Goal: Information Seeking & Learning: Learn about a topic

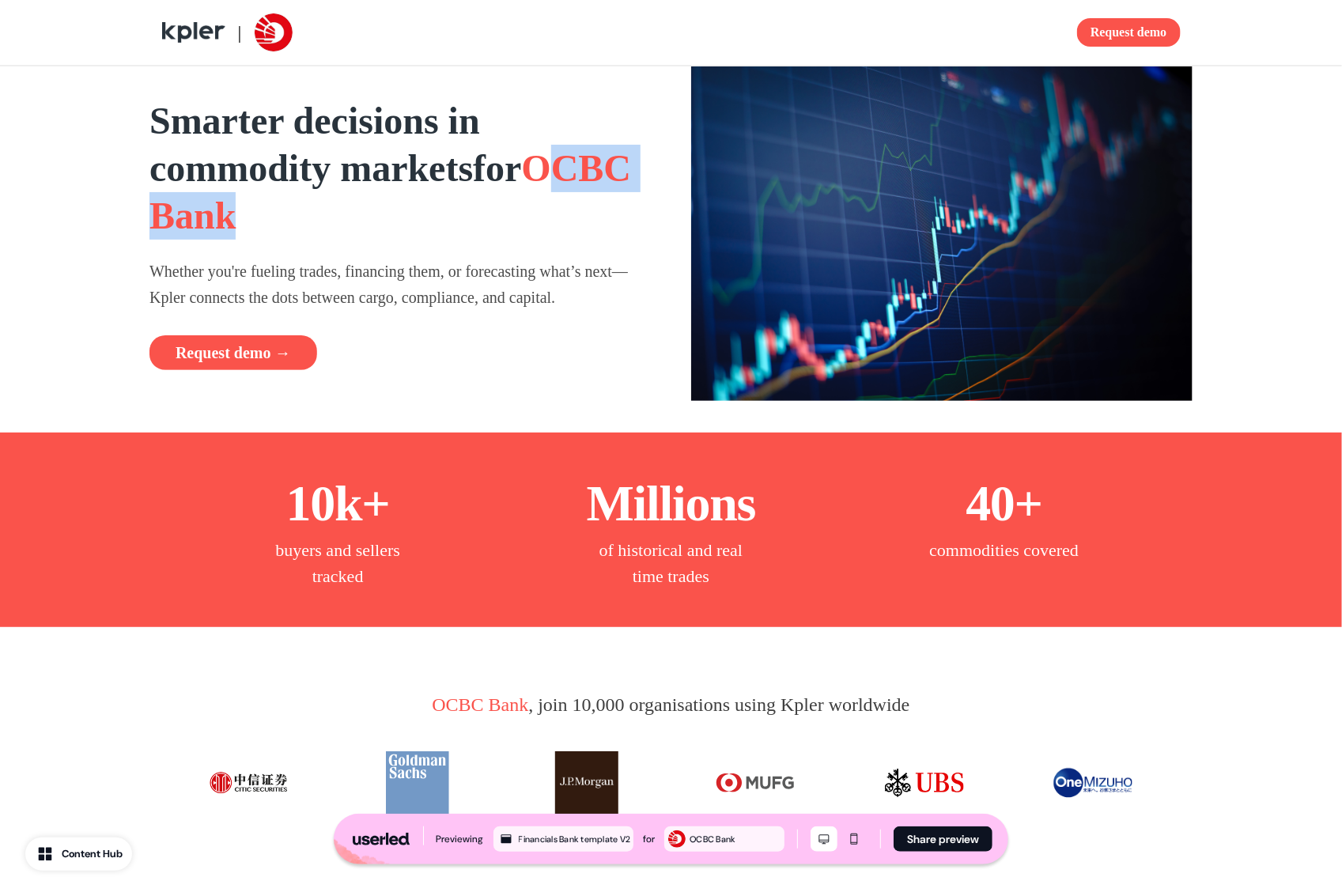
drag, startPoint x: 222, startPoint y: 206, endPoint x: 369, endPoint y: 226, distance: 148.4
click at [368, 224] on h1 "Smarter decisions in commodity markets for OCBC Bank" at bounding box center [400, 169] width 502 height 142
click at [369, 226] on h1 "Smarter decisions in commodity markets for OCBC Bank" at bounding box center [400, 169] width 502 height 142
drag, startPoint x: 331, startPoint y: 39, endPoint x: 241, endPoint y: 56, distance: 91.6
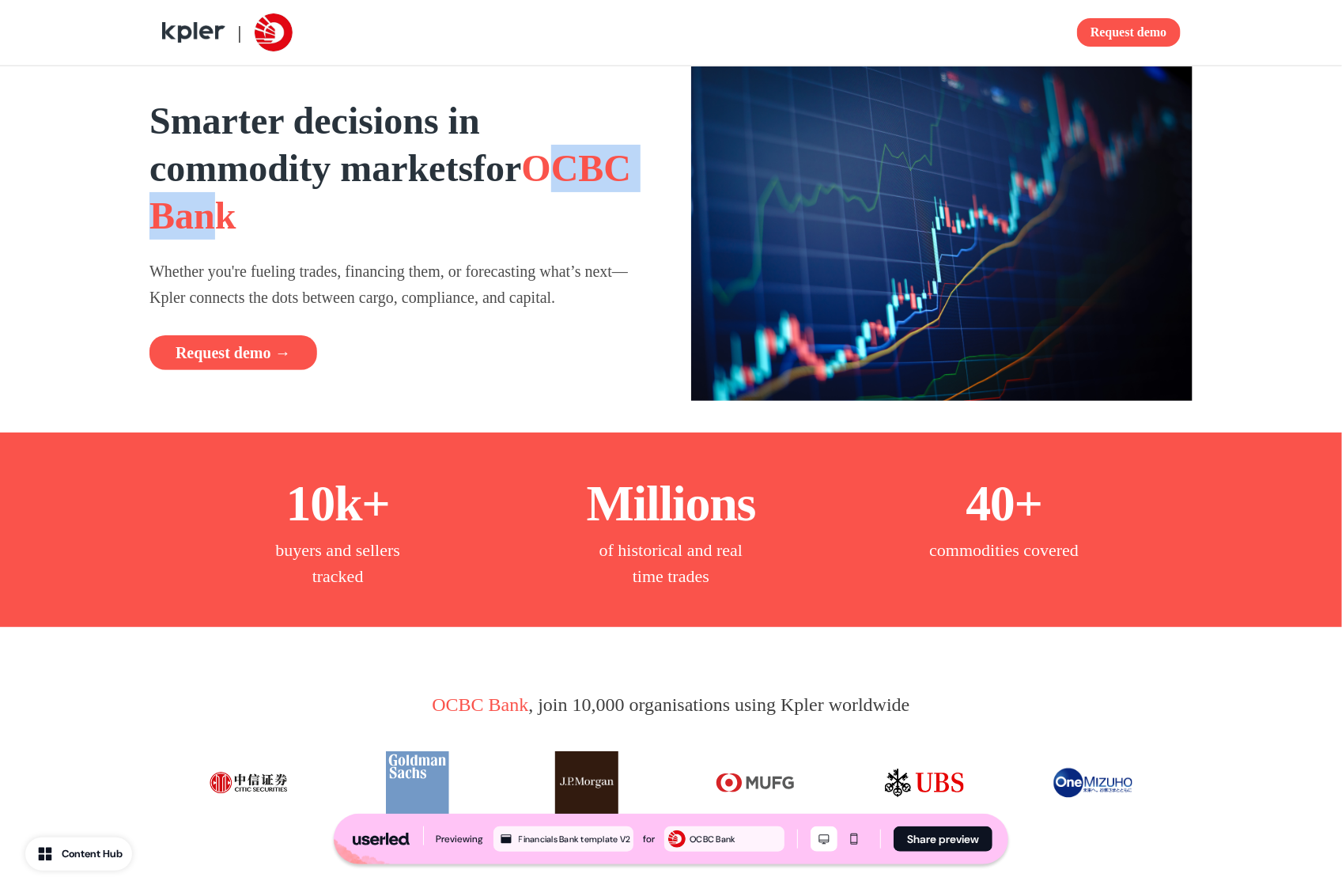
drag, startPoint x: 193, startPoint y: 216, endPoint x: 332, endPoint y: 222, distance: 139.1
click at [332, 222] on span "OCBC Bank" at bounding box center [391, 191] width 482 height 89
click at [335, 222] on span "OCBC Bank" at bounding box center [391, 191] width 482 height 89
drag, startPoint x: 359, startPoint y: 219, endPoint x: 170, endPoint y: 222, distance: 189.0
click at [170, 222] on h1 "Smarter decisions in commodity markets for OCBC Bank" at bounding box center [400, 169] width 502 height 142
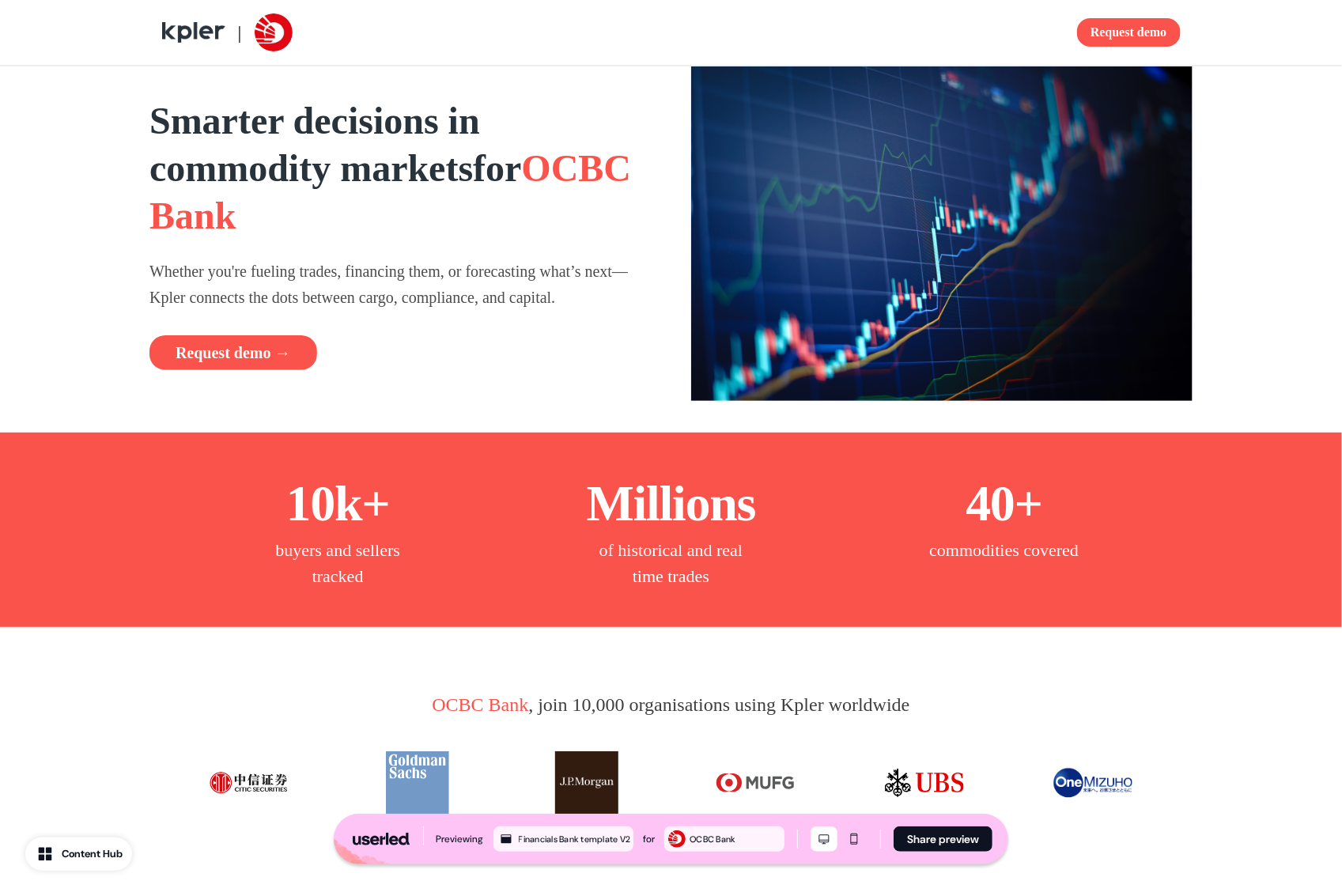
click at [261, 252] on div "Smarter decisions in commodity markets for OCBC Bank Whether you're fueling tra…" at bounding box center [400, 233] width 502 height 273
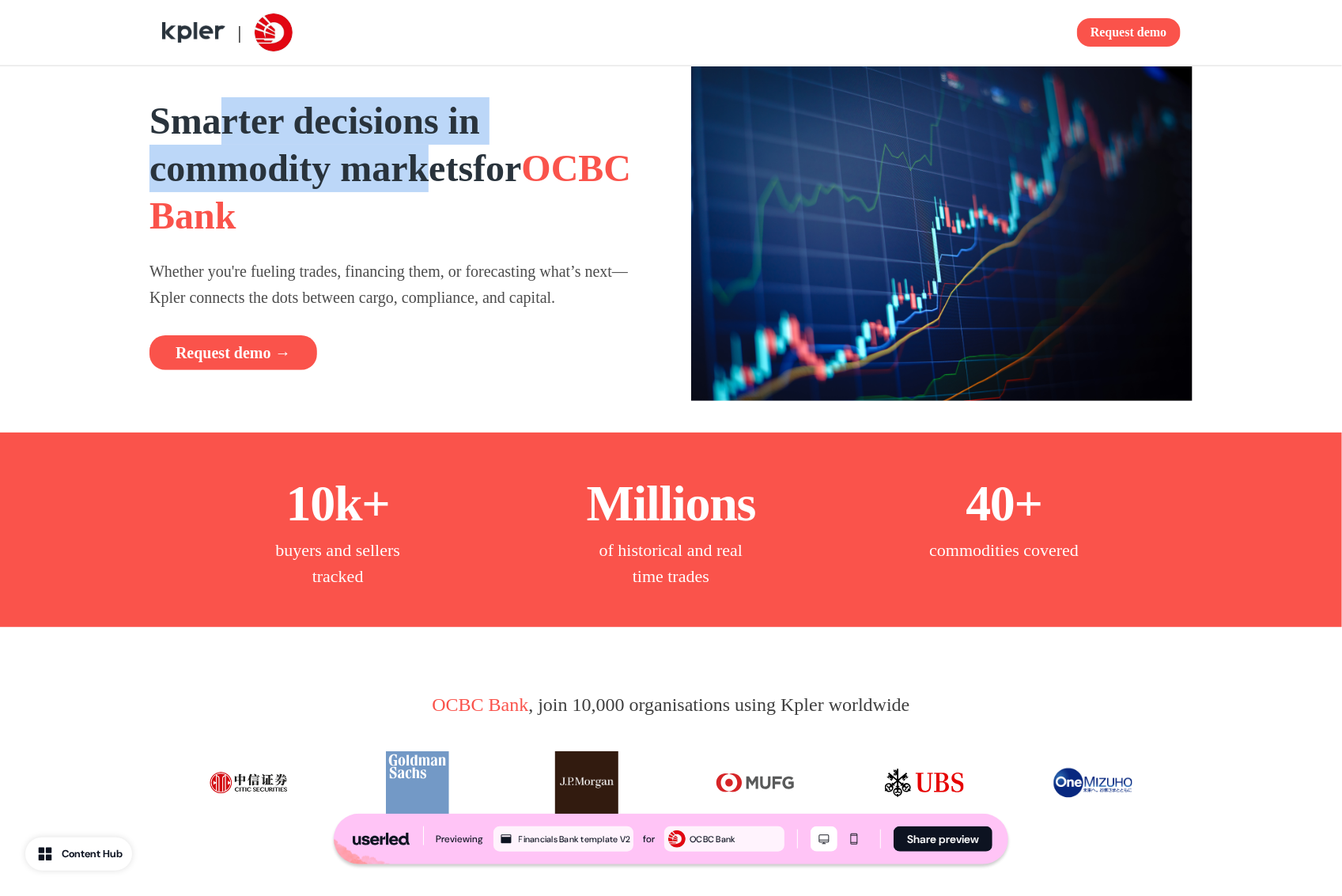
drag, startPoint x: 218, startPoint y: 119, endPoint x: 449, endPoint y: 162, distance: 235.0
click at [447, 161] on strong "Smarter decisions in commodity markets" at bounding box center [315, 143] width 331 height 89
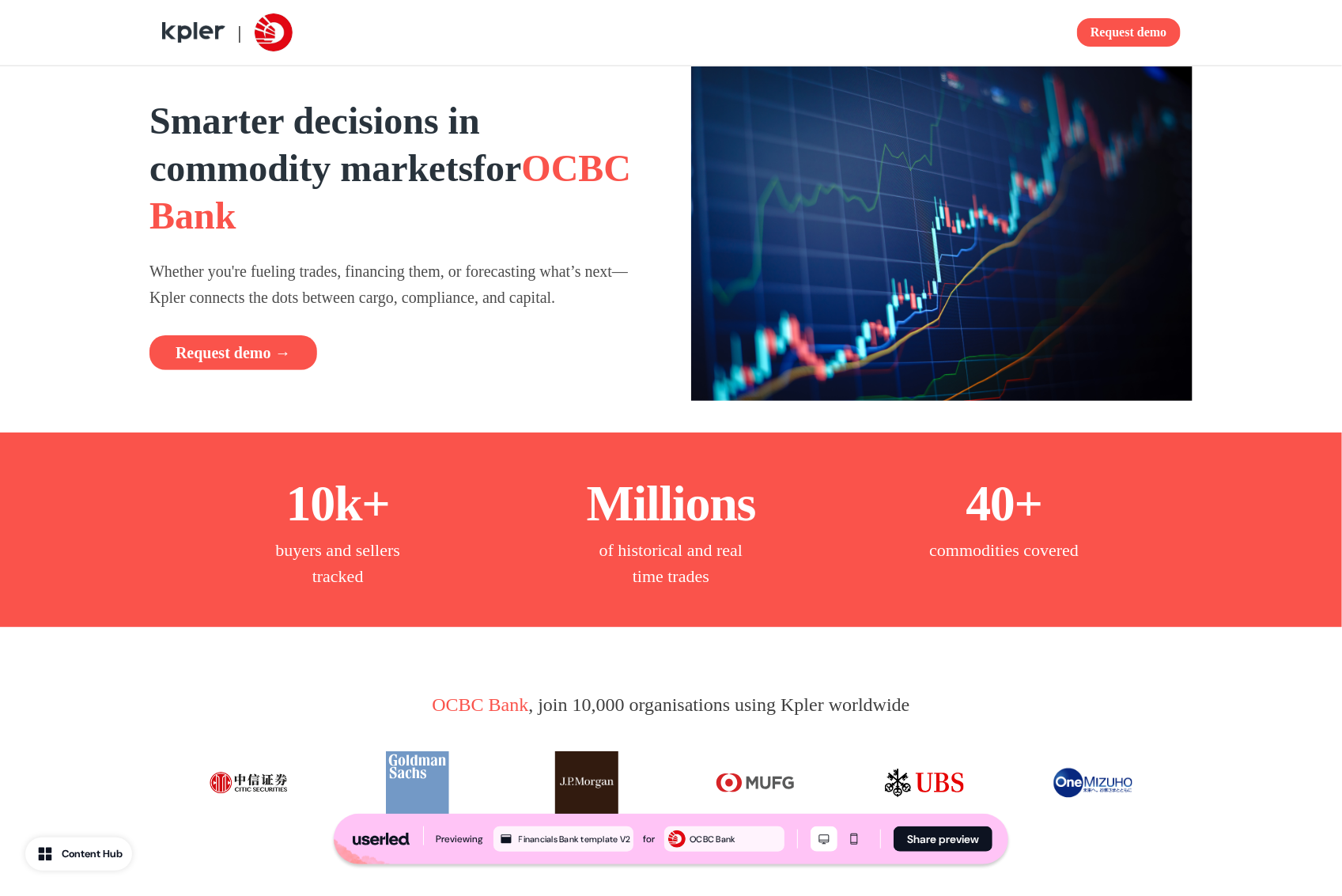
click at [467, 168] on strong "Smarter decisions in commodity markets" at bounding box center [315, 143] width 331 height 89
click at [403, 133] on strong "Smarter decisions in commodity markets" at bounding box center [315, 143] width 331 height 89
drag, startPoint x: 373, startPoint y: 125, endPoint x: 510, endPoint y: 179, distance: 147.3
click at [510, 179] on h1 "Smarter decisions in commodity markets for OCBC Bank" at bounding box center [400, 169] width 502 height 142
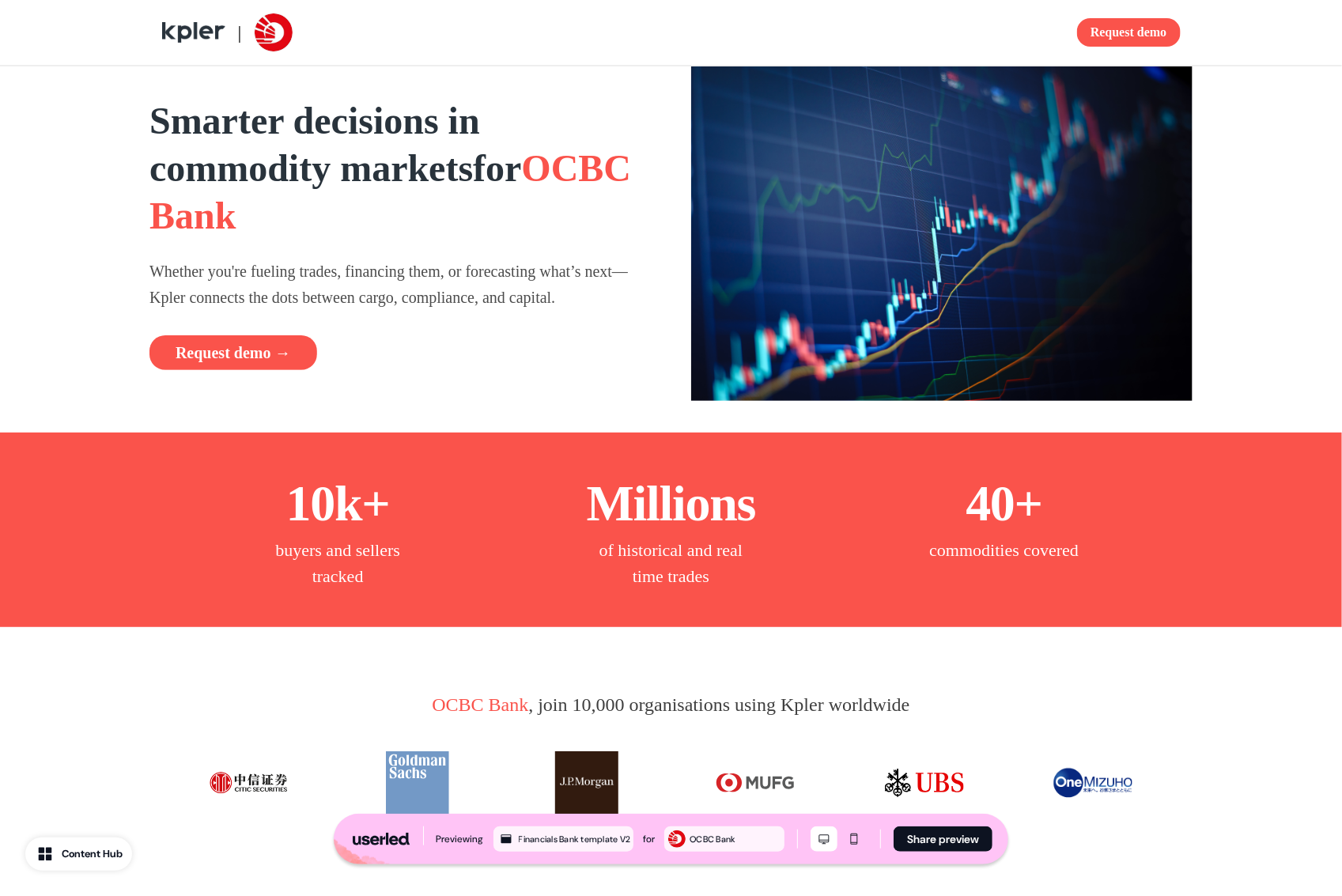
drag, startPoint x: 329, startPoint y: 144, endPoint x: 503, endPoint y: 187, distance: 179.2
click at [480, 183] on strong "Smarter decisions in commodity markets" at bounding box center [315, 143] width 331 height 89
drag, startPoint x: 503, startPoint y: 187, endPoint x: 356, endPoint y: 311, distance: 192.3
click at [504, 196] on h1 "Smarter decisions in commodity markets for OCBC Bank" at bounding box center [400, 169] width 502 height 142
drag, startPoint x: 334, startPoint y: 291, endPoint x: 501, endPoint y: 316, distance: 168.9
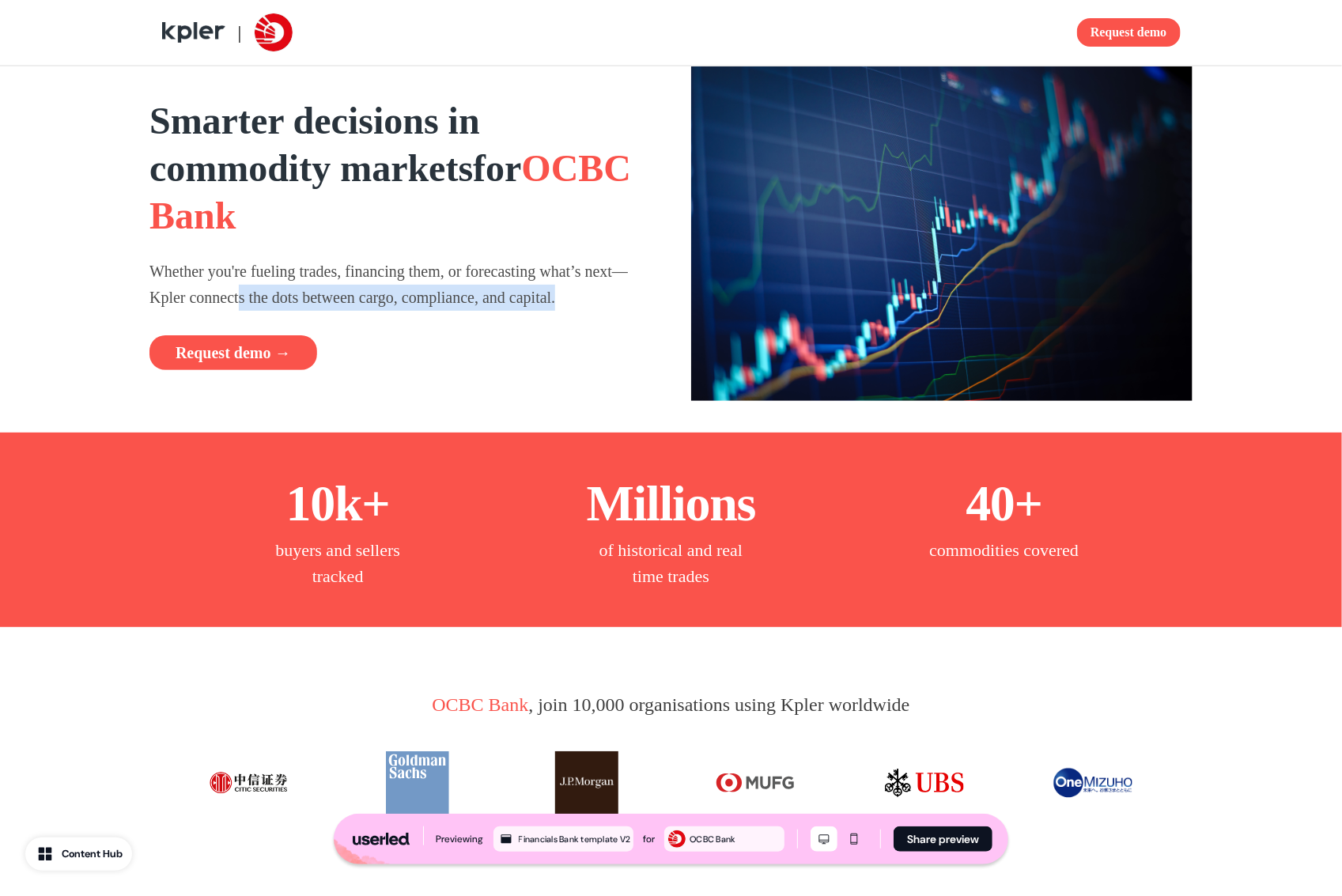
click at [492, 315] on div "Smarter decisions in commodity markets for OCBC Bank Whether you're fueling tra…" at bounding box center [400, 233] width 502 height 273
click at [501, 316] on div "Smarter decisions in commodity markets for OCBC Bank Whether you're fueling tra…" at bounding box center [400, 233] width 502 height 273
drag, startPoint x: 479, startPoint y: 281, endPoint x: 596, endPoint y: 303, distance: 119.1
click at [593, 303] on p "Whether you're fueling trades, financing them, or forecasting what’s next—Kpler…" at bounding box center [400, 284] width 502 height 51
click at [601, 304] on p "Whether you're fueling trades, financing them, or forecasting what’s next—Kpler…" at bounding box center [400, 284] width 502 height 51
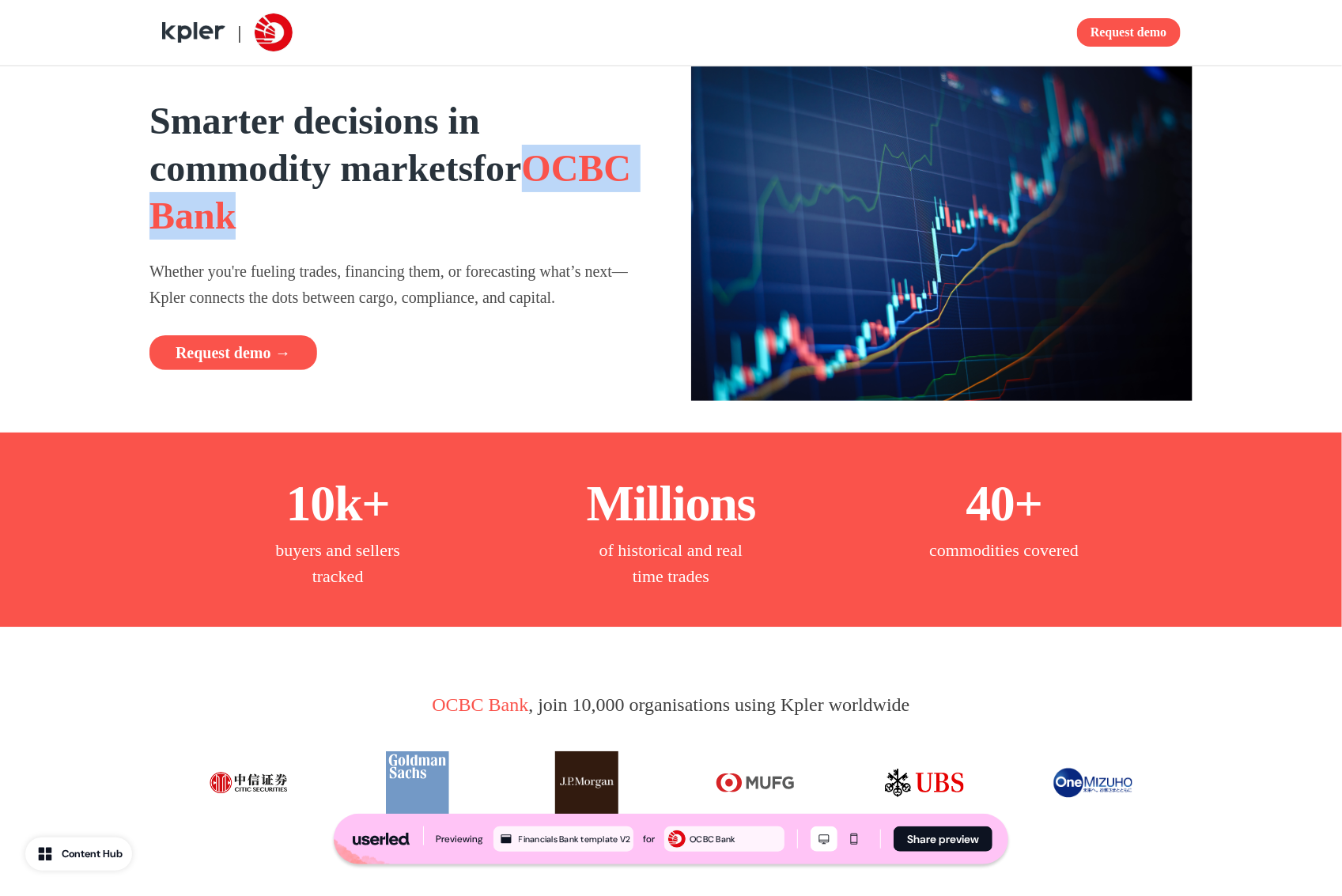
drag, startPoint x: 150, startPoint y: 205, endPoint x: 358, endPoint y: 224, distance: 208.9
click at [356, 223] on h1 "Smarter decisions in commodity markets for OCBC Bank" at bounding box center [400, 169] width 502 height 142
click at [266, 222] on span "OCBC Bank" at bounding box center [391, 191] width 482 height 89
drag, startPoint x: 197, startPoint y: 214, endPoint x: 350, endPoint y: 215, distance: 153.0
click at [350, 215] on span "OCBC Bank" at bounding box center [391, 191] width 482 height 89
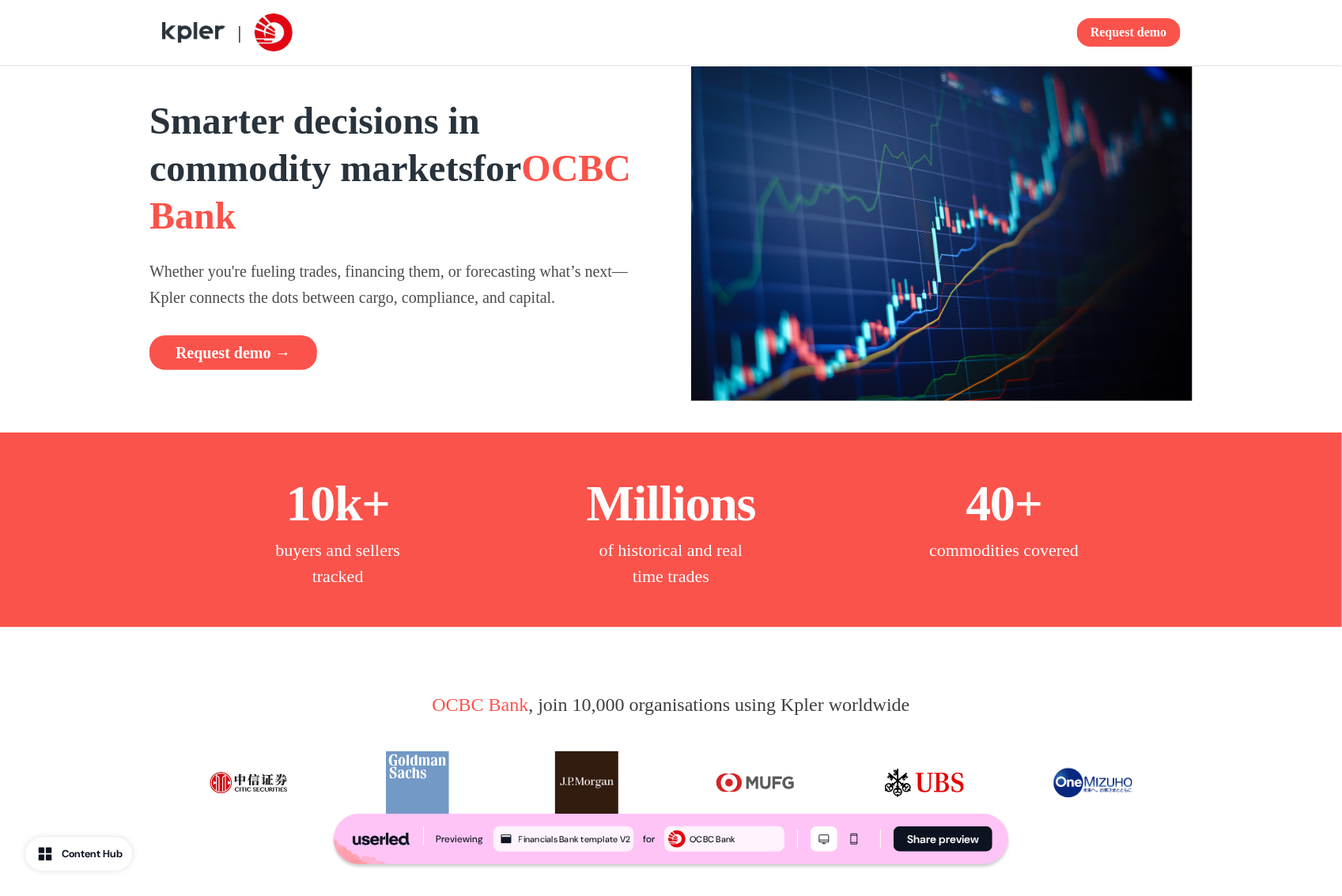
drag, startPoint x: 350, startPoint y: 215, endPoint x: 319, endPoint y: 211, distance: 31.3
click at [350, 215] on span "OCBC Bank" at bounding box center [391, 191] width 482 height 89
drag, startPoint x: 144, startPoint y: 215, endPoint x: 363, endPoint y: 222, distance: 219.1
click at [363, 222] on div "Smarter decisions in commodity markets for OCBC Bank Whether you're fueling tra…" at bounding box center [671, 250] width 1342 height 366
drag, startPoint x: 234, startPoint y: 60, endPoint x: 253, endPoint y: 36, distance: 30.6
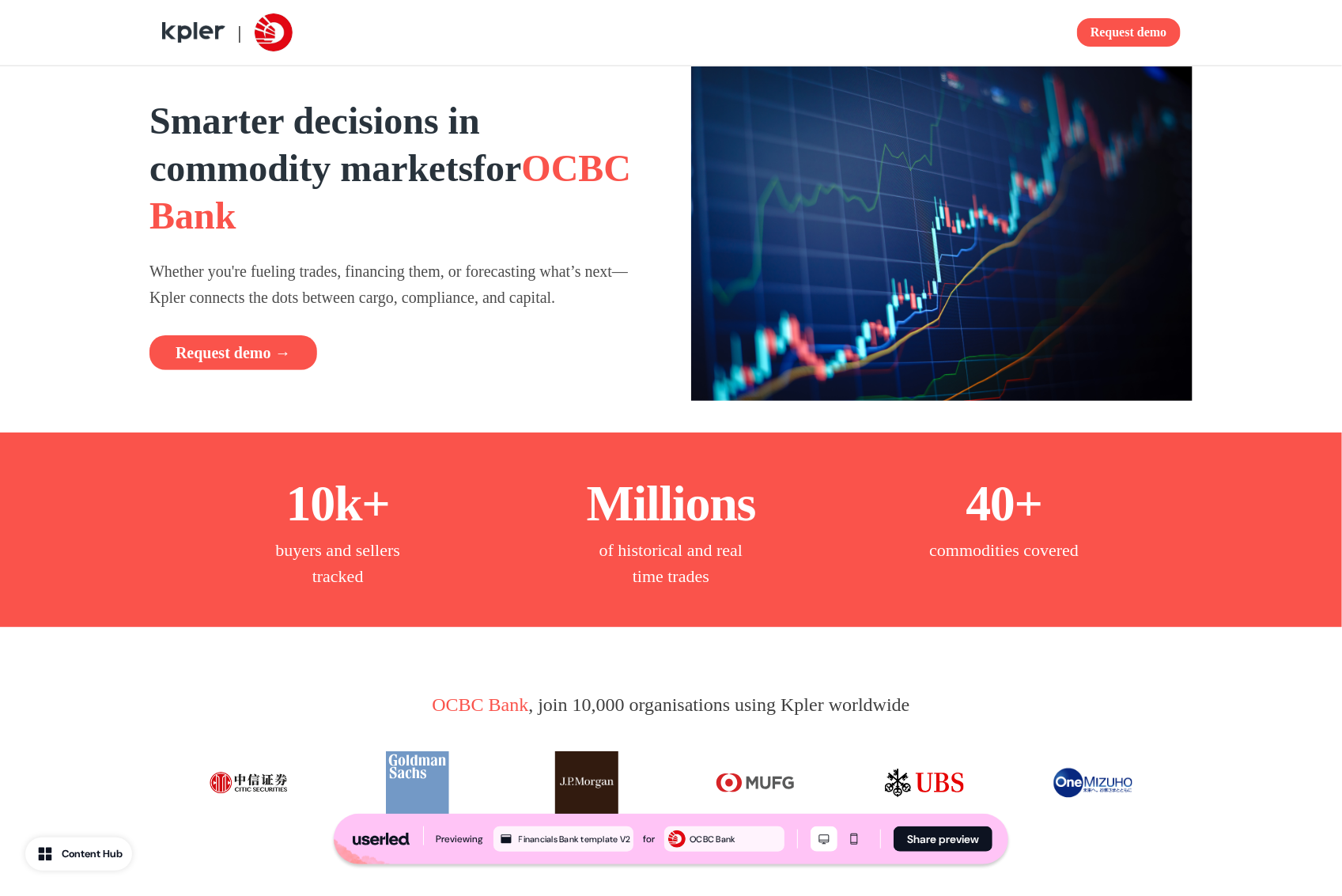
click at [234, 59] on div "| Request demo" at bounding box center [672, 32] width 1044 height 65
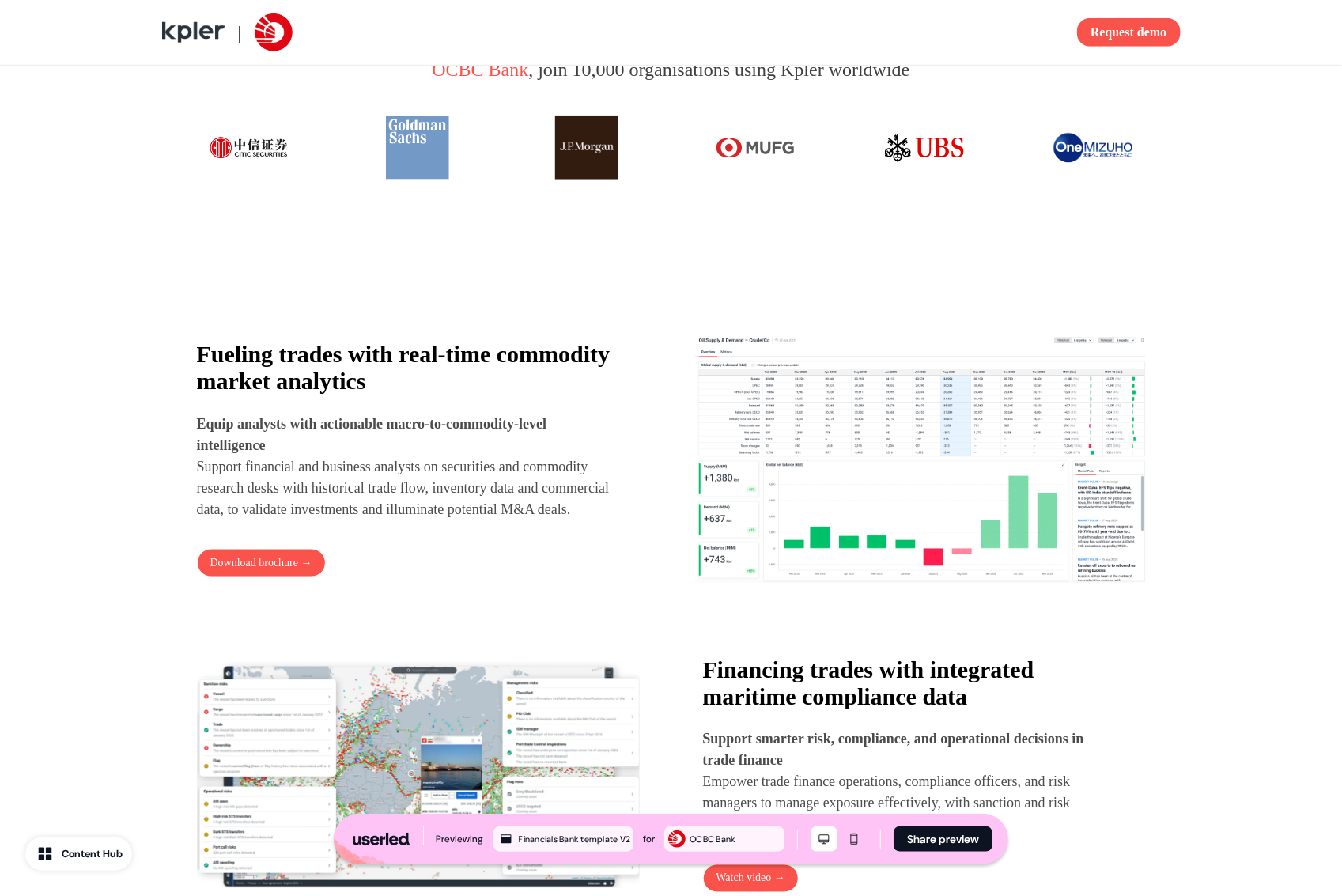
scroll to position [838, 0]
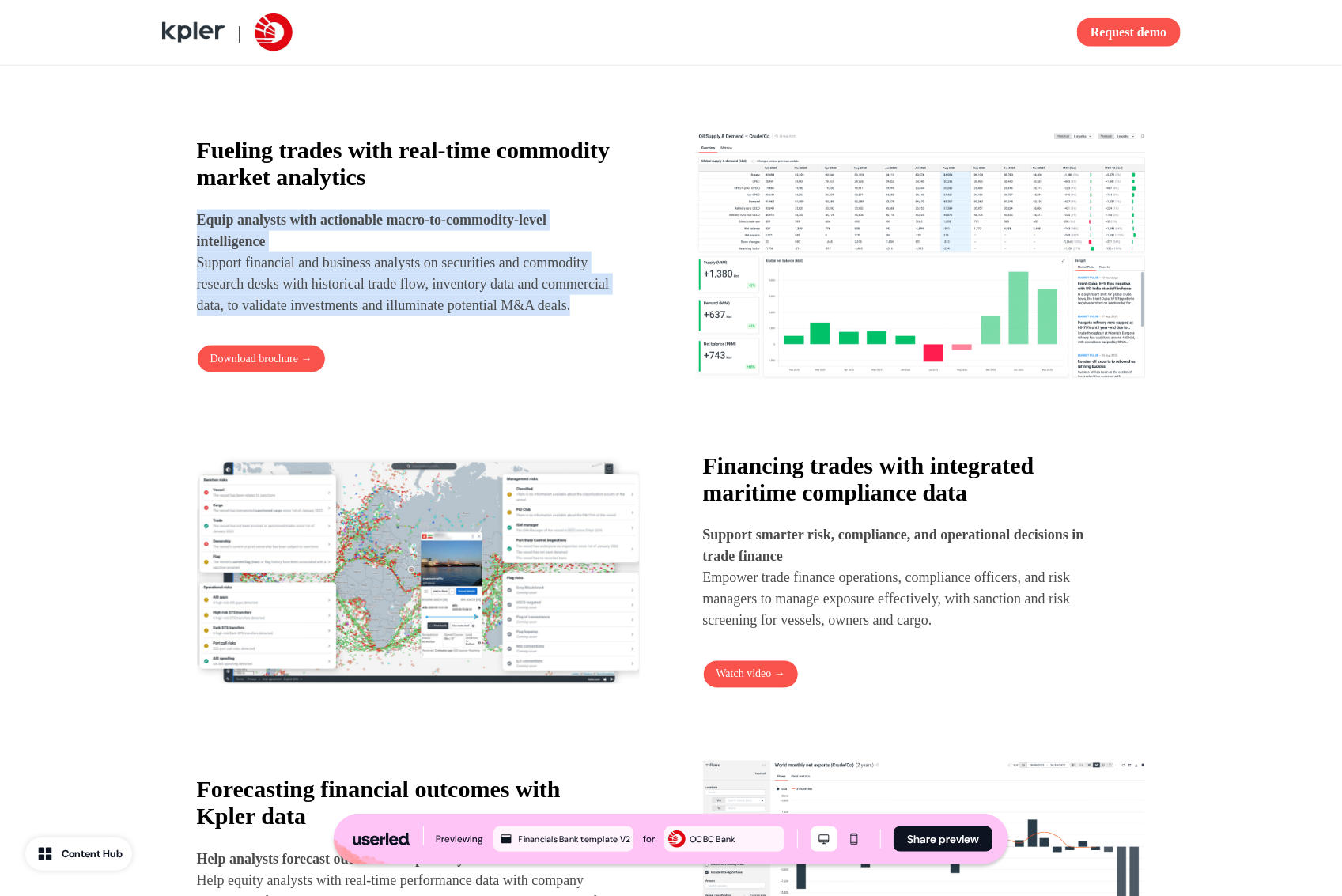
drag, startPoint x: 299, startPoint y: 188, endPoint x: 491, endPoint y: 329, distance: 238.2
click at [491, 316] on div "Fueling trades with real-time commodity market analytics Equip analysts with ac…" at bounding box center [408, 226] width 422 height 179
click at [491, 316] on p "Equip analysts with actionable macro-to-commodity-level intelligence Support fi…" at bounding box center [408, 262] width 422 height 106
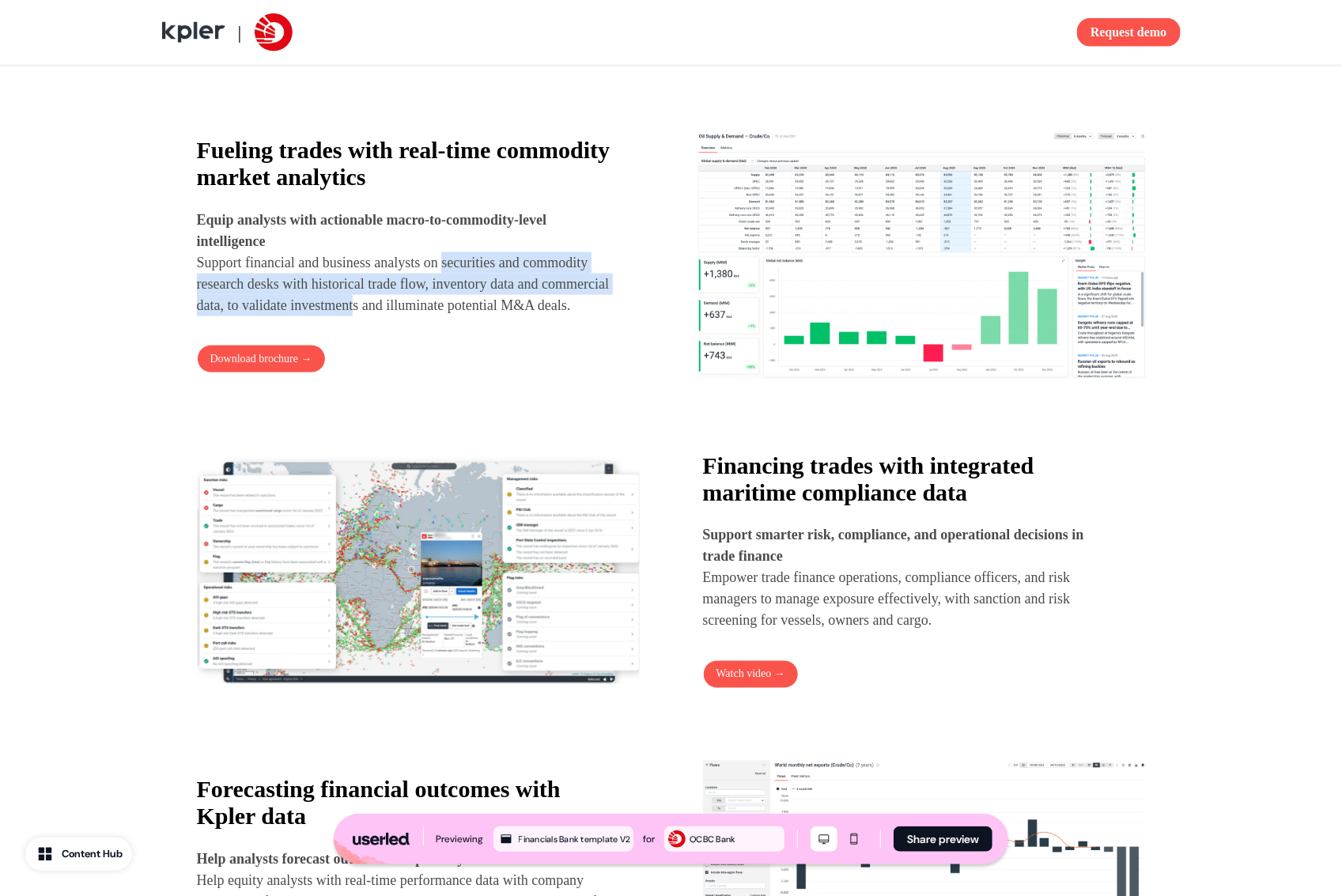
drag, startPoint x: 465, startPoint y: 262, endPoint x: 556, endPoint y: 318, distance: 106.9
click at [523, 315] on p "Equip analysts with actionable macro-to-commodity-level intelligence Support fi…" at bounding box center [408, 262] width 422 height 106
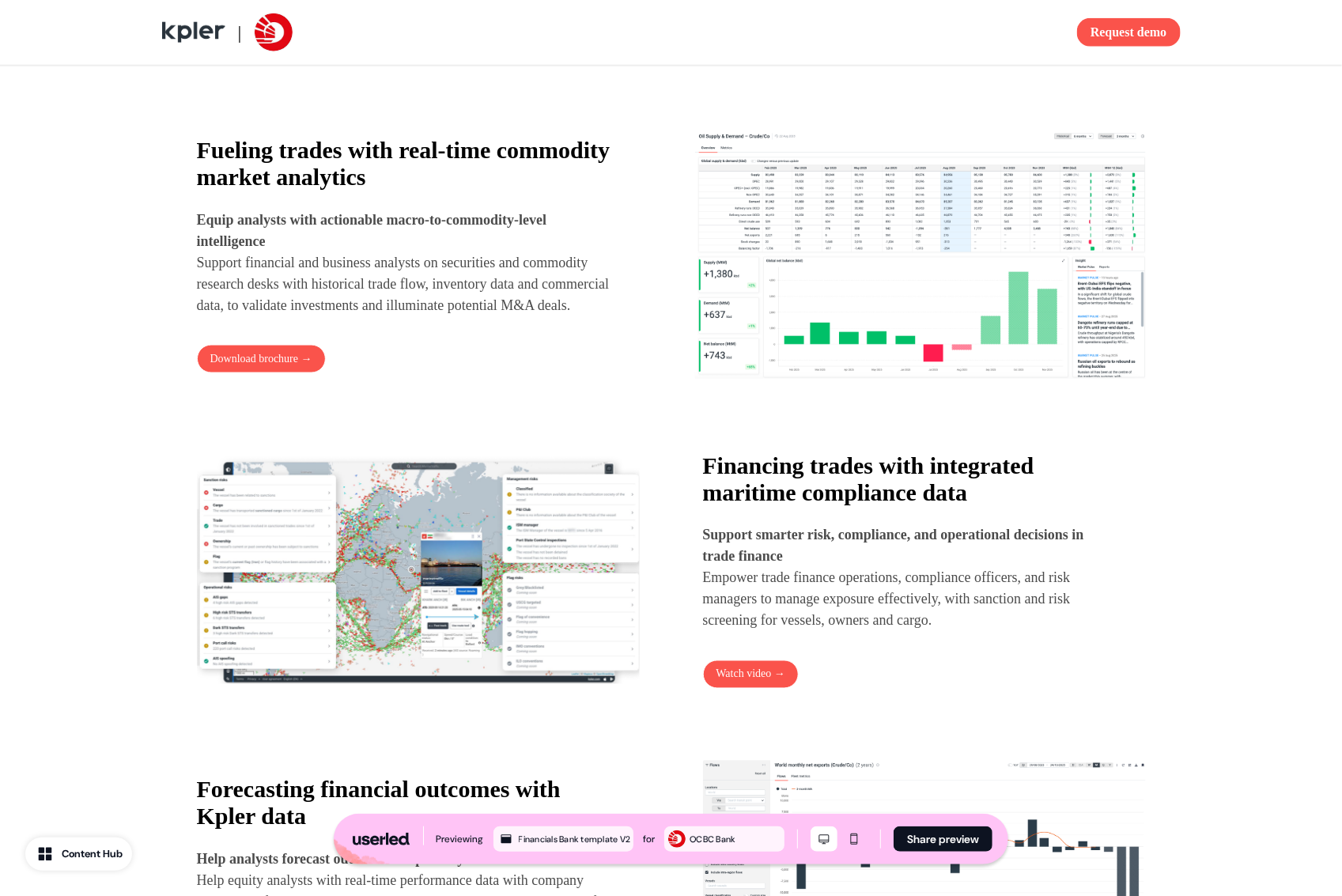
click at [558, 316] on p "Equip analysts with actionable macro-to-commodity-level intelligence Support fi…" at bounding box center [408, 262] width 422 height 106
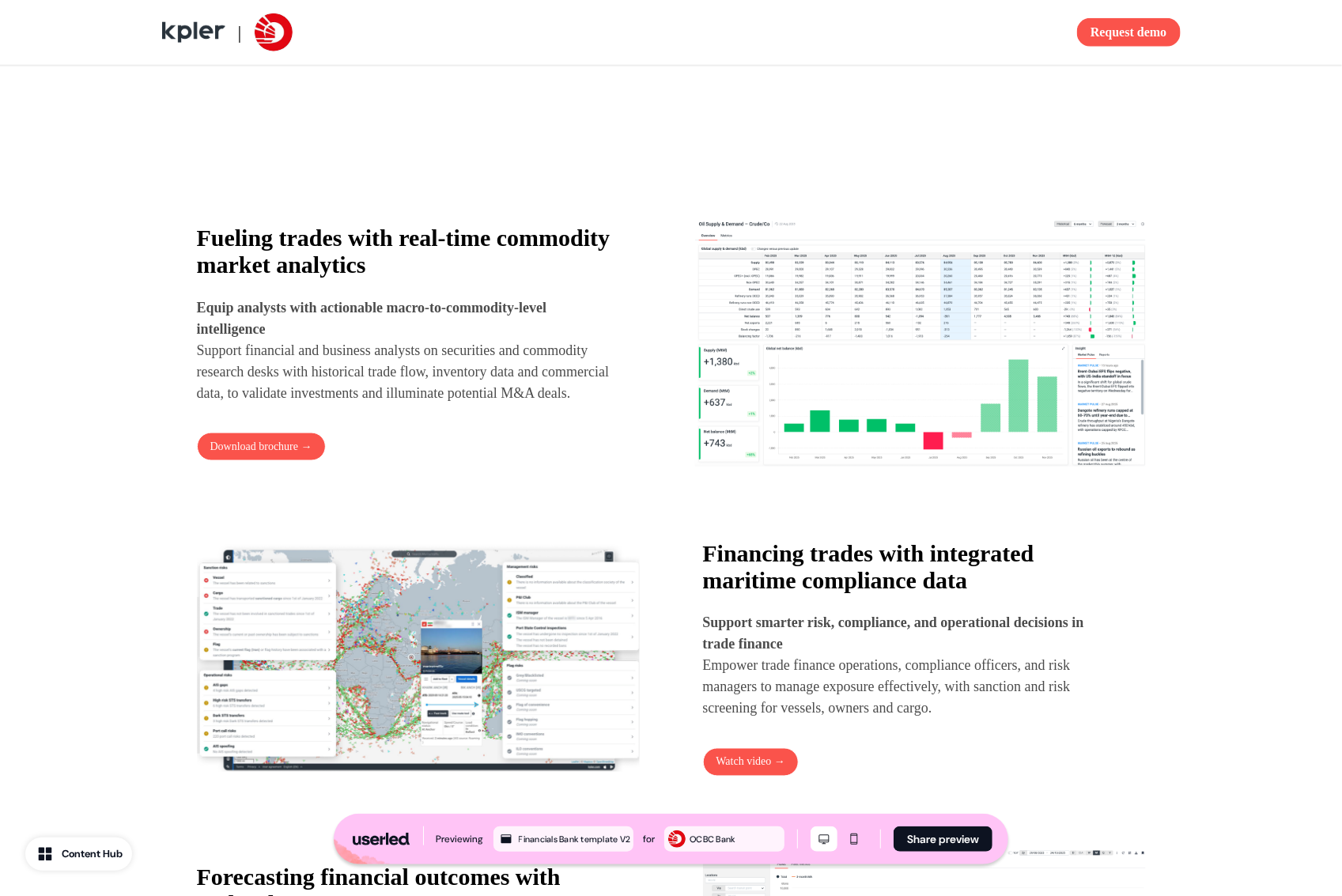
scroll to position [772, 0]
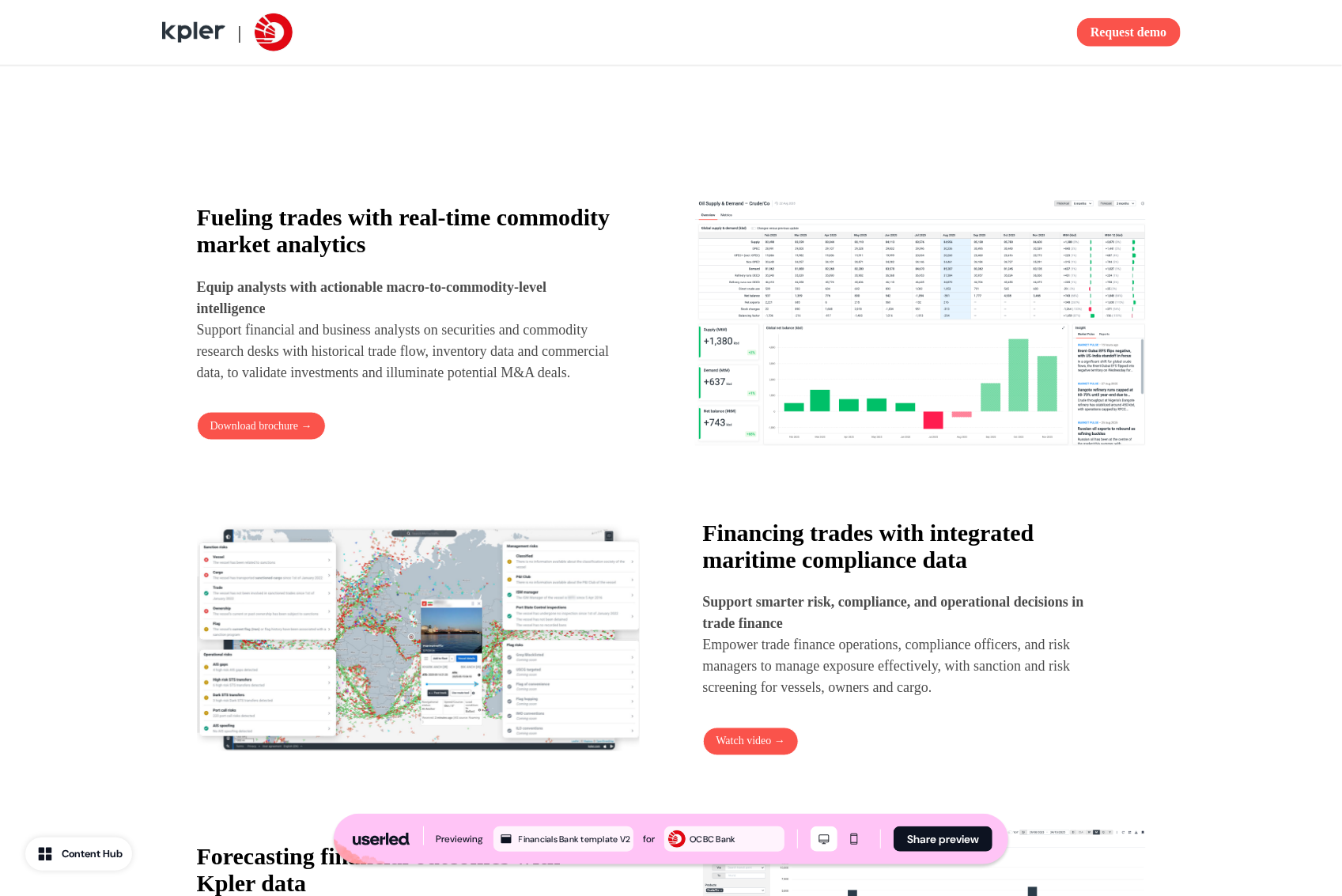
drag, startPoint x: 396, startPoint y: 293, endPoint x: 509, endPoint y: 383, distance: 144.5
click at [509, 383] on p "Equip analysts with actionable macro-to-commodity-level intelligence Support fi…" at bounding box center [408, 330] width 422 height 106
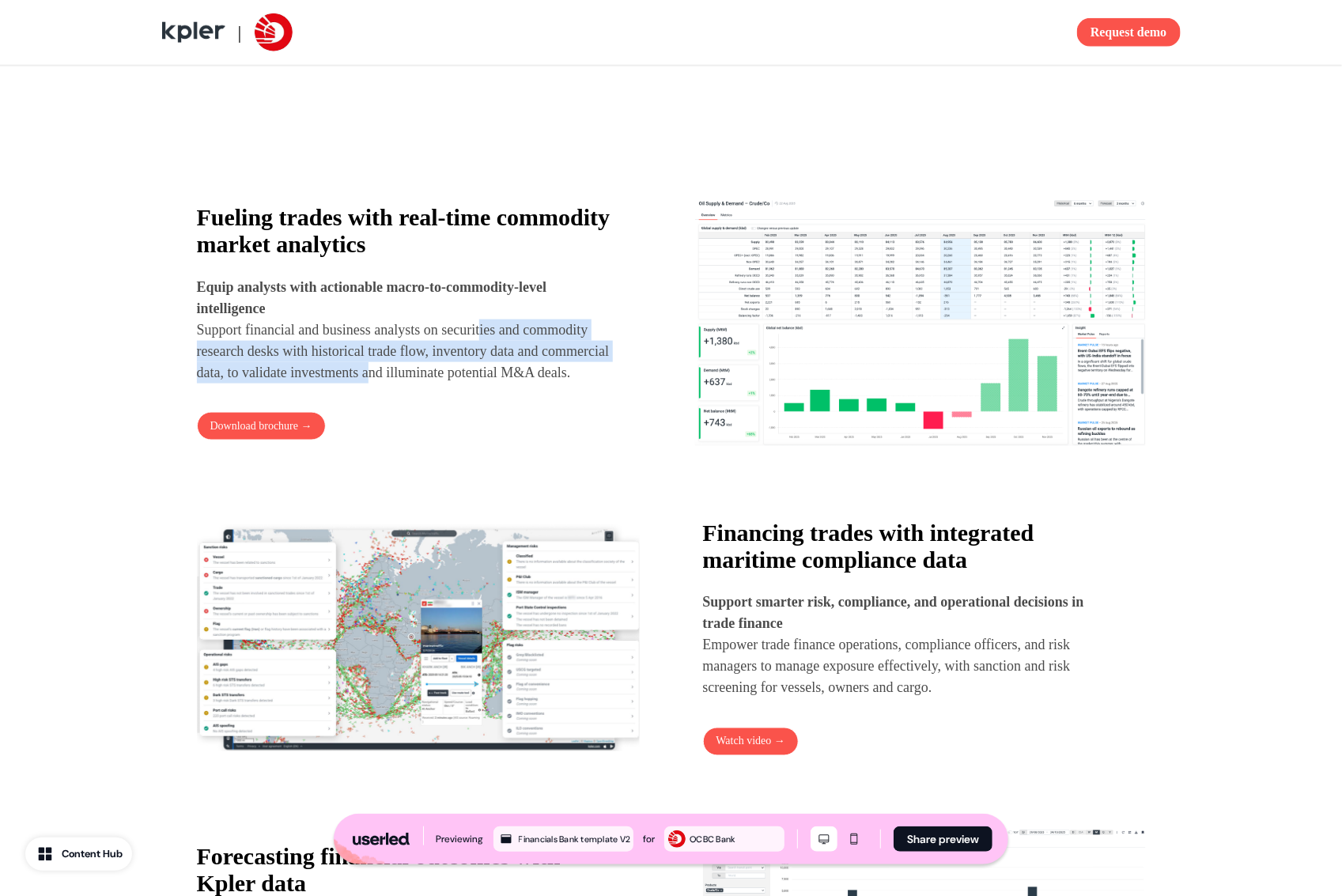
drag, startPoint x: 506, startPoint y: 329, endPoint x: 530, endPoint y: 373, distance: 50.1
click at [530, 370] on p "Equip analysts with actionable macro-to-commodity-level intelligence Support fi…" at bounding box center [408, 330] width 422 height 106
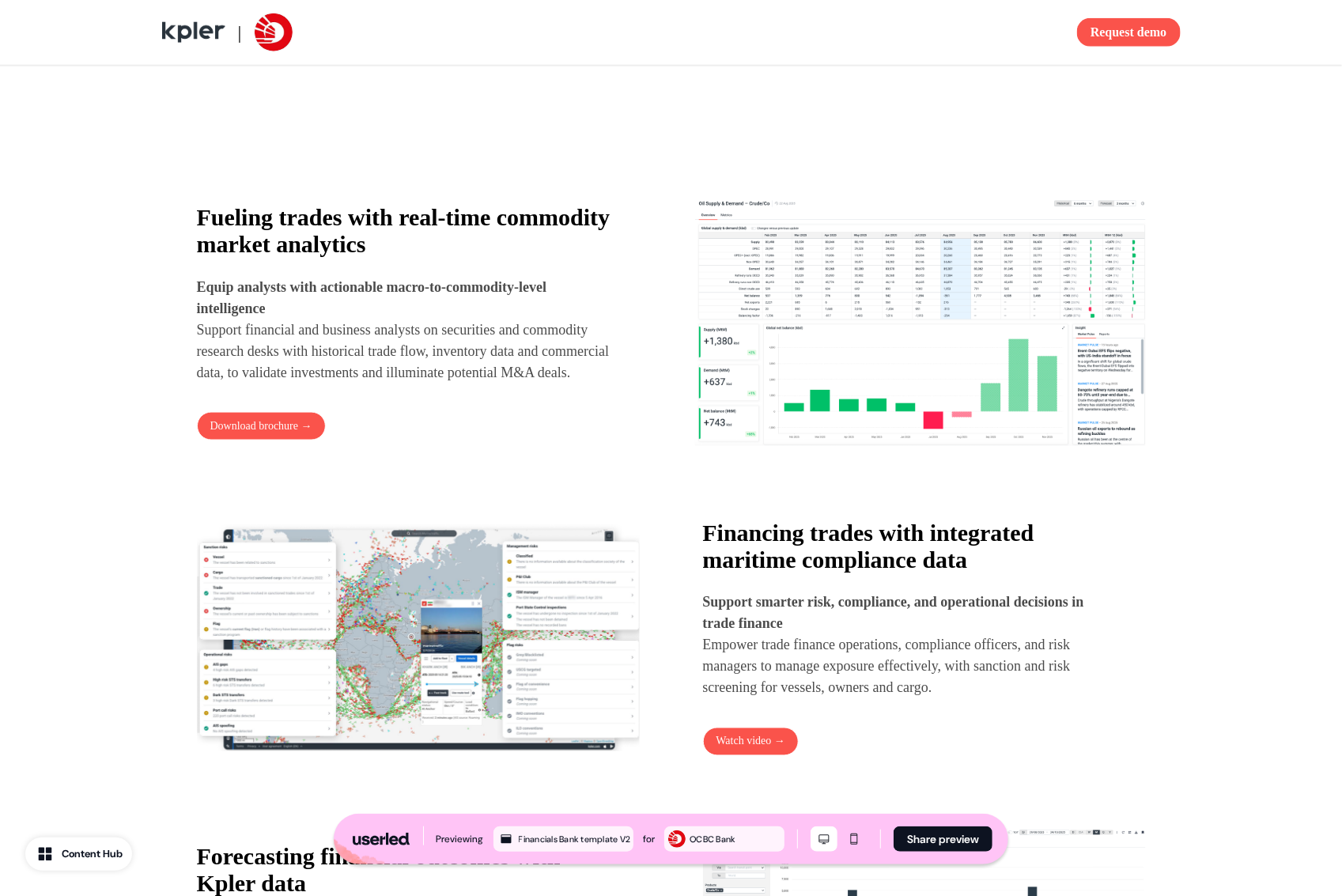
click at [530, 373] on p "Equip analysts with actionable macro-to-commodity-level intelligence Support fi…" at bounding box center [408, 330] width 422 height 106
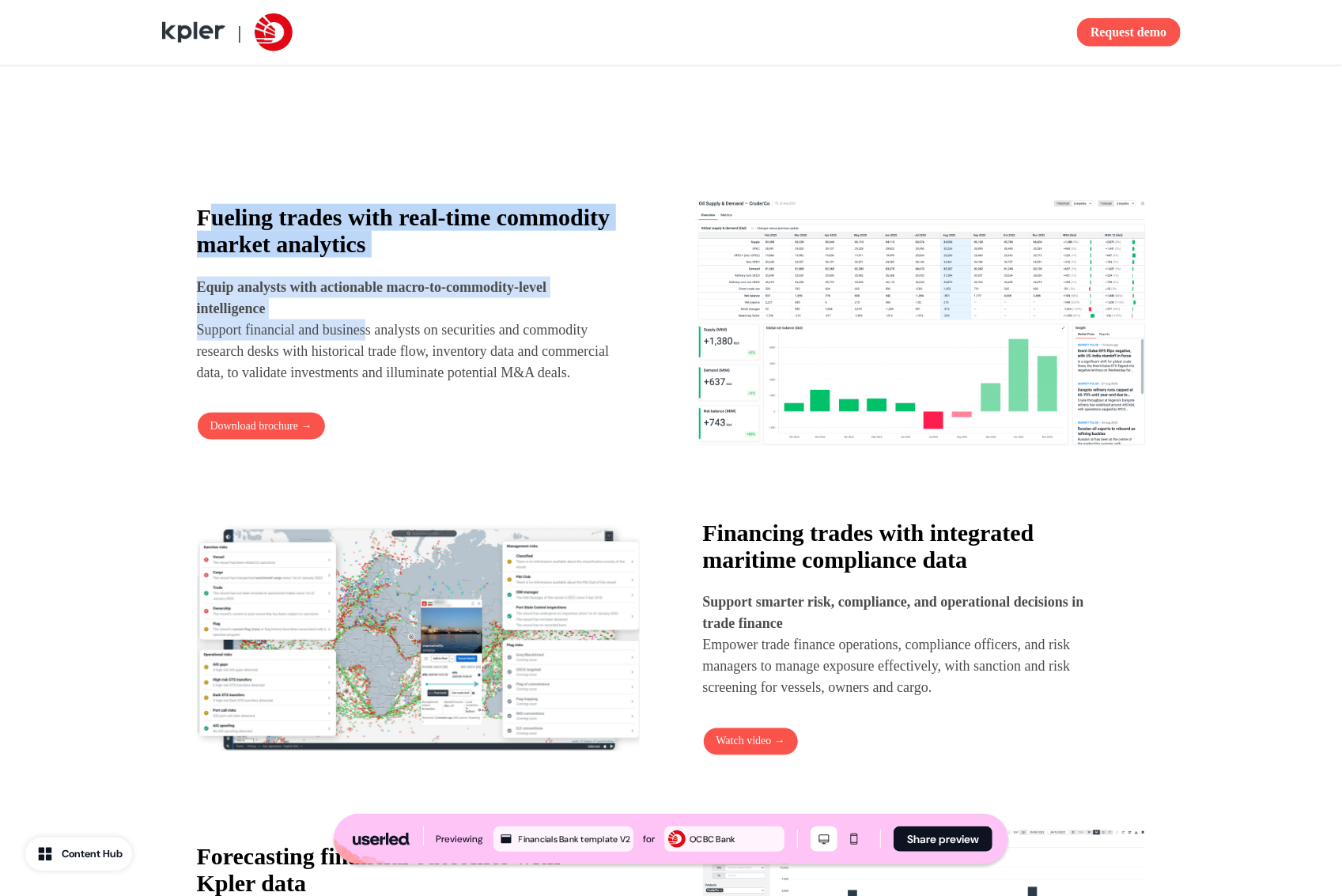
drag, startPoint x: 222, startPoint y: 216, endPoint x: 381, endPoint y: 324, distance: 192.2
click at [382, 319] on div "Fueling trades with real-time commodity market analytics Equip analysts with ac…" at bounding box center [408, 293] width 422 height 179
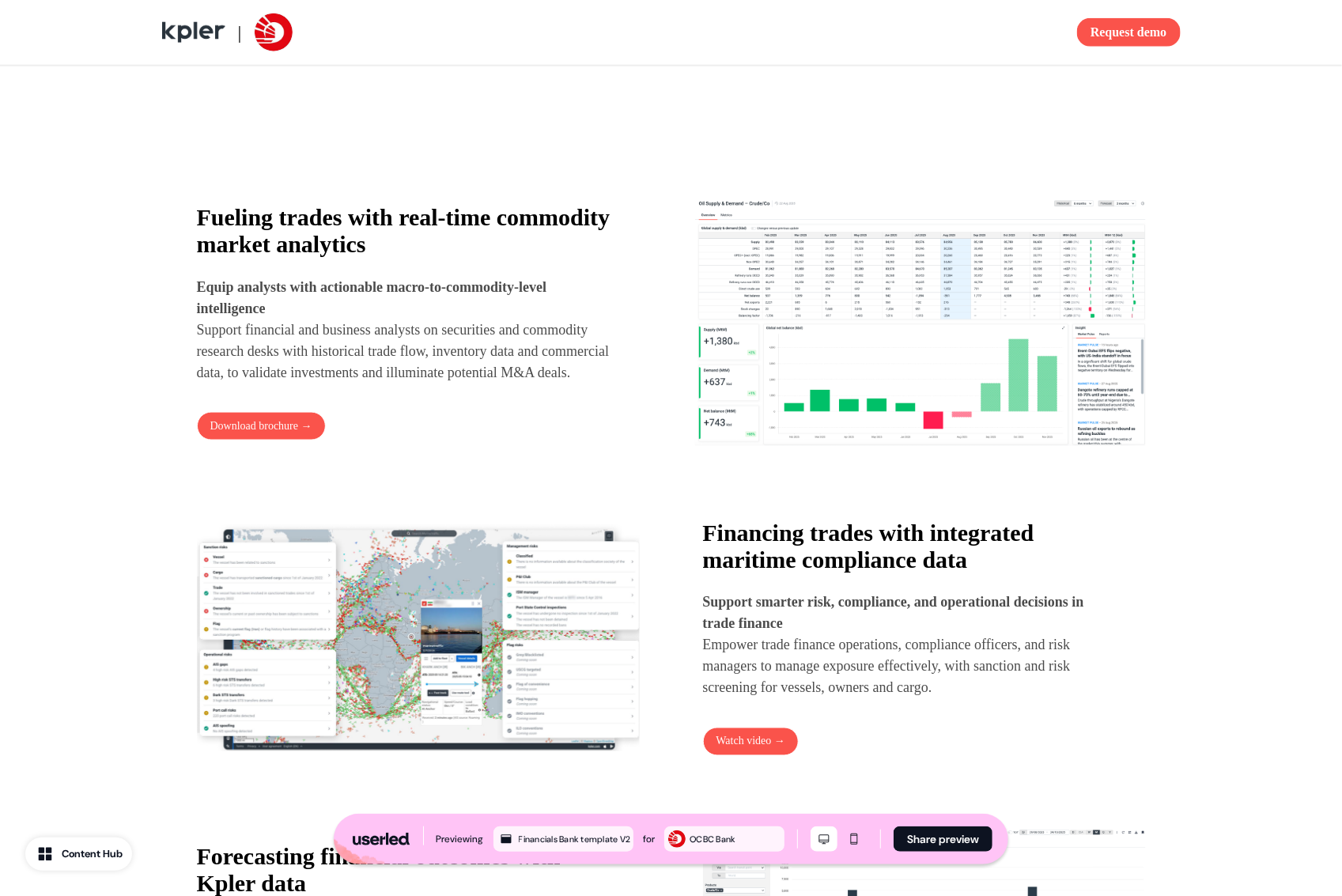
click at [380, 325] on p "Equip analysts with actionable macro-to-commodity-level intelligence Support fi…" at bounding box center [408, 330] width 422 height 106
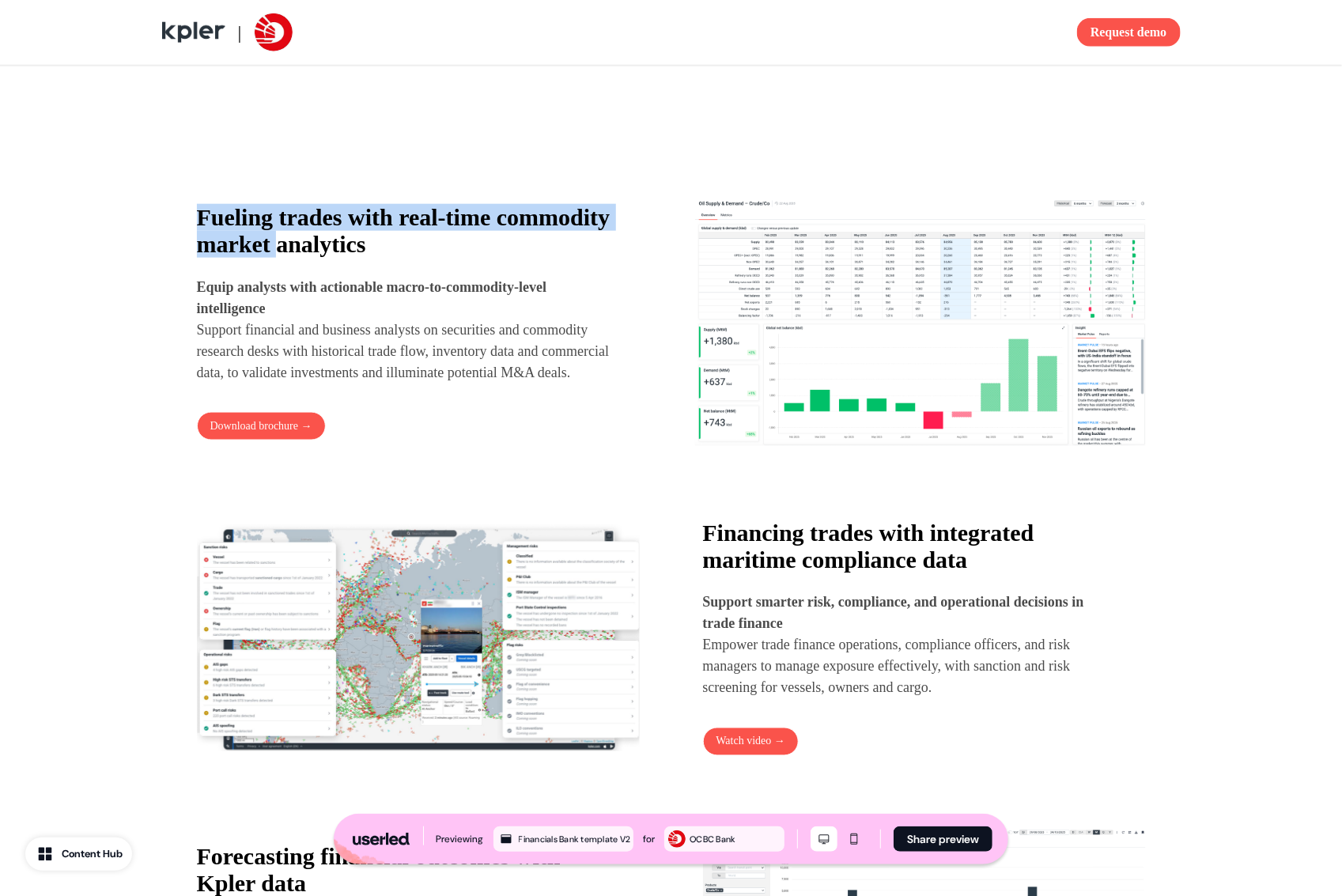
drag, startPoint x: 212, startPoint y: 190, endPoint x: 422, endPoint y: 232, distance: 214.2
click at [416, 231] on div "Fueling trades with real-time commodity market analytics Equip analysts with ac…" at bounding box center [672, 791] width 1044 height 1346
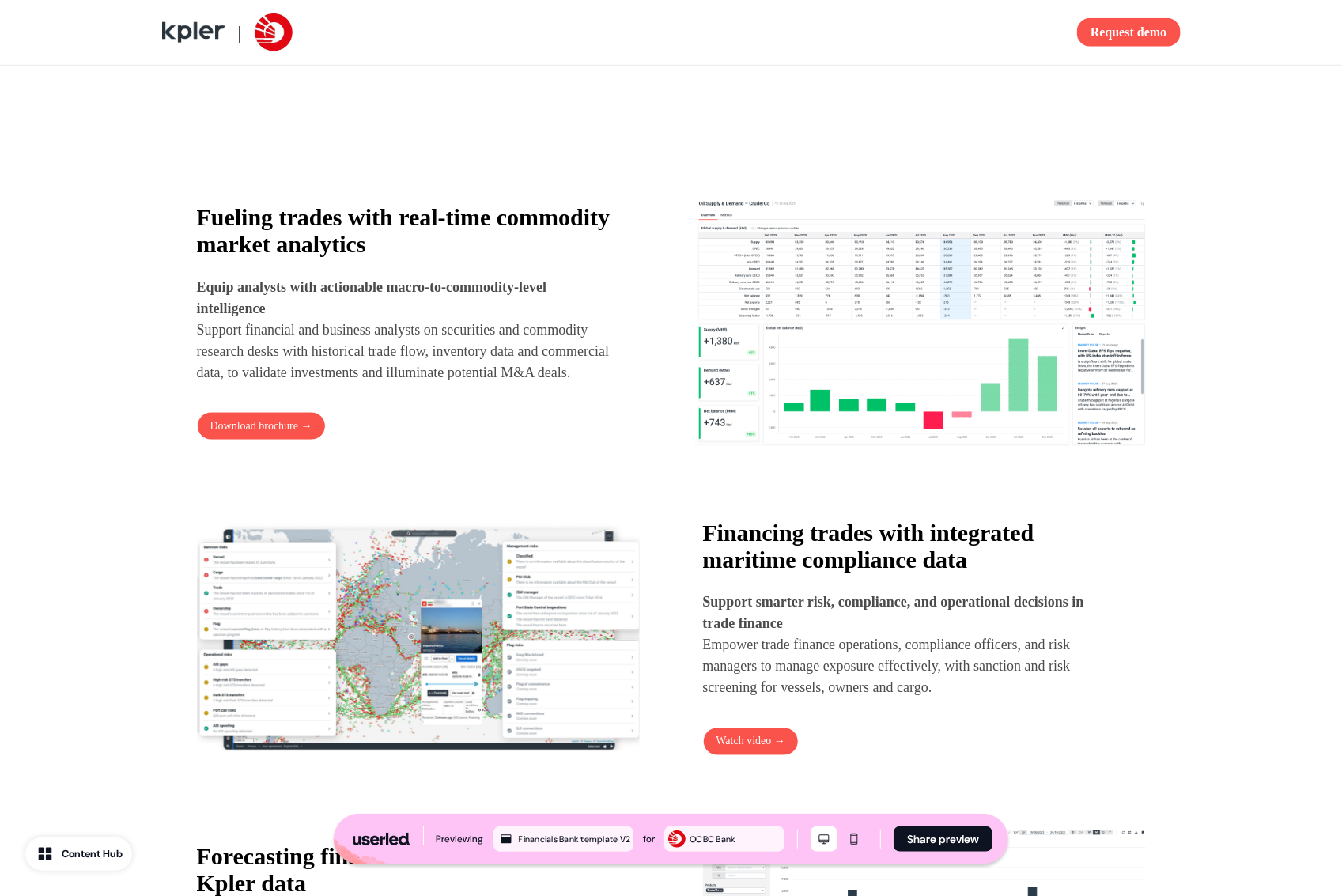
drag, startPoint x: 425, startPoint y: 235, endPoint x: 427, endPoint y: 245, distance: 10.2
click at [426, 237] on strong "Fueling trades with real-time commodity market analytics" at bounding box center [403, 230] width 414 height 53
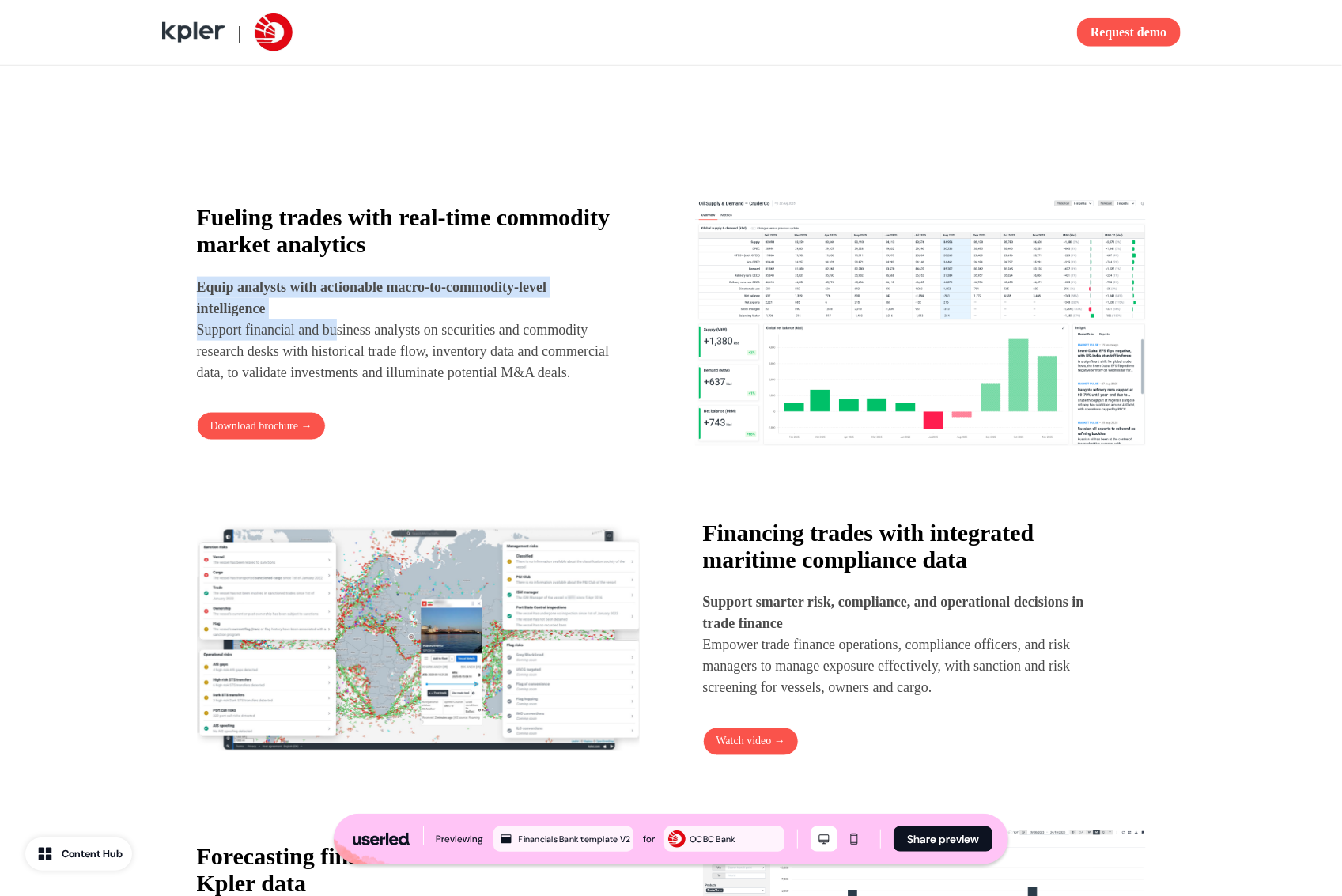
drag, startPoint x: 291, startPoint y: 312, endPoint x: 370, endPoint y: 337, distance: 82.9
click at [354, 331] on p "Equip analysts with actionable macro-to-commodity-level intelligence Support fi…" at bounding box center [408, 330] width 422 height 106
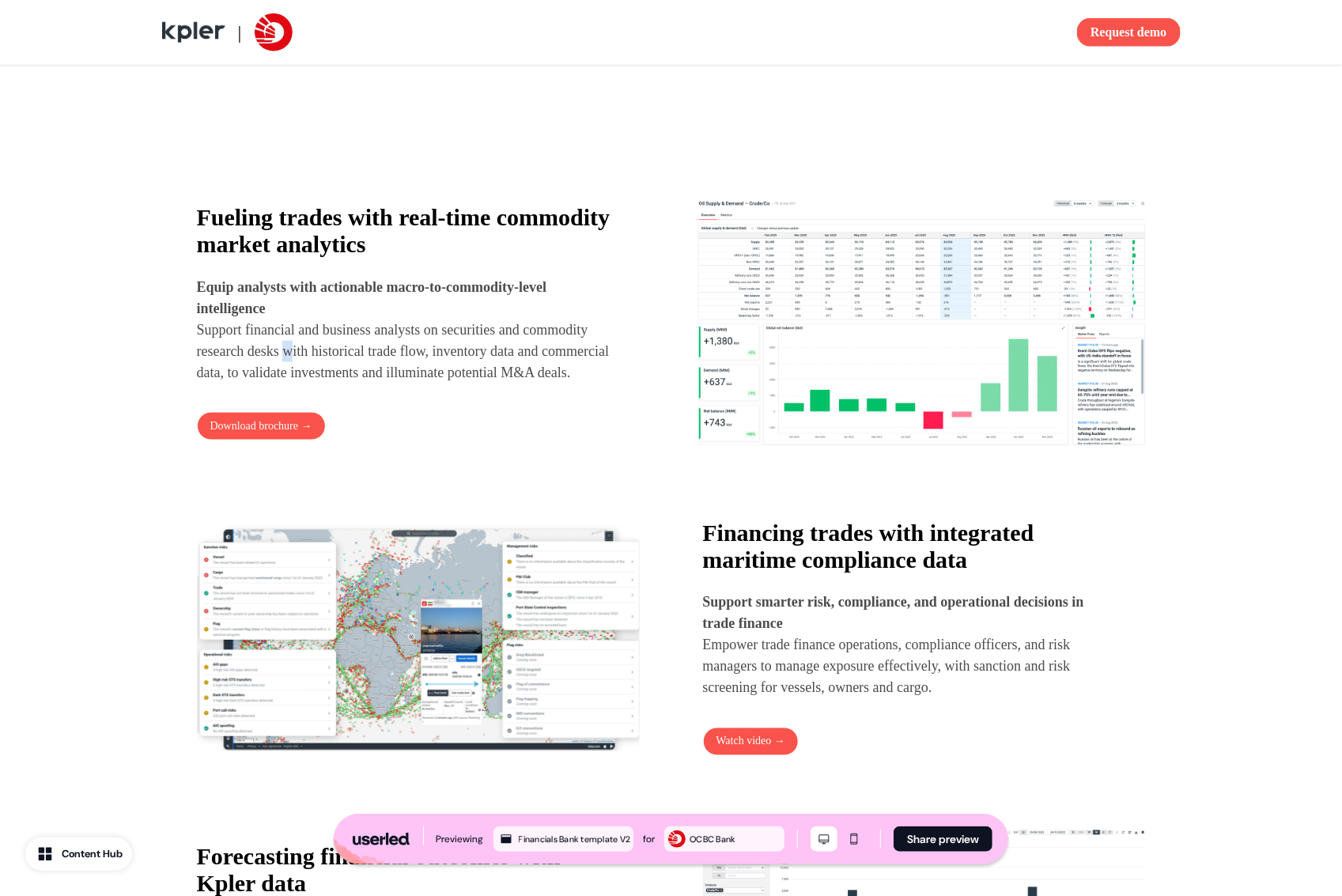
drag, startPoint x: 370, startPoint y: 337, endPoint x: 370, endPoint y: 325, distance: 12.0
click at [373, 342] on p "Equip analysts with actionable macro-to-commodity-level intelligence Support fi…" at bounding box center [408, 330] width 422 height 106
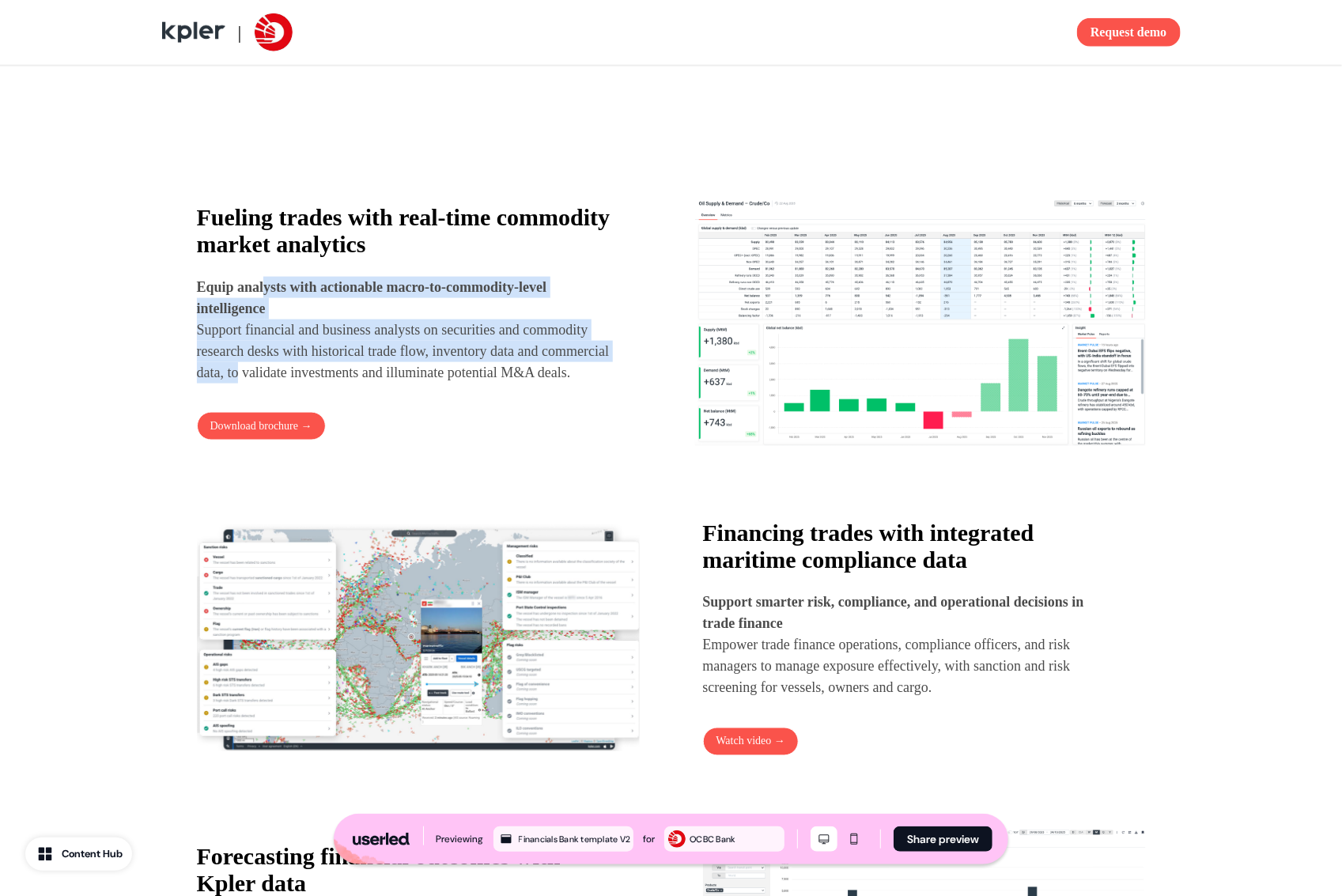
drag, startPoint x: 385, startPoint y: 372, endPoint x: 411, endPoint y: 374, distance: 26.1
click at [391, 373] on p "Equip analysts with actionable macro-to-commodity-level intelligence Support fi…" at bounding box center [408, 330] width 422 height 106
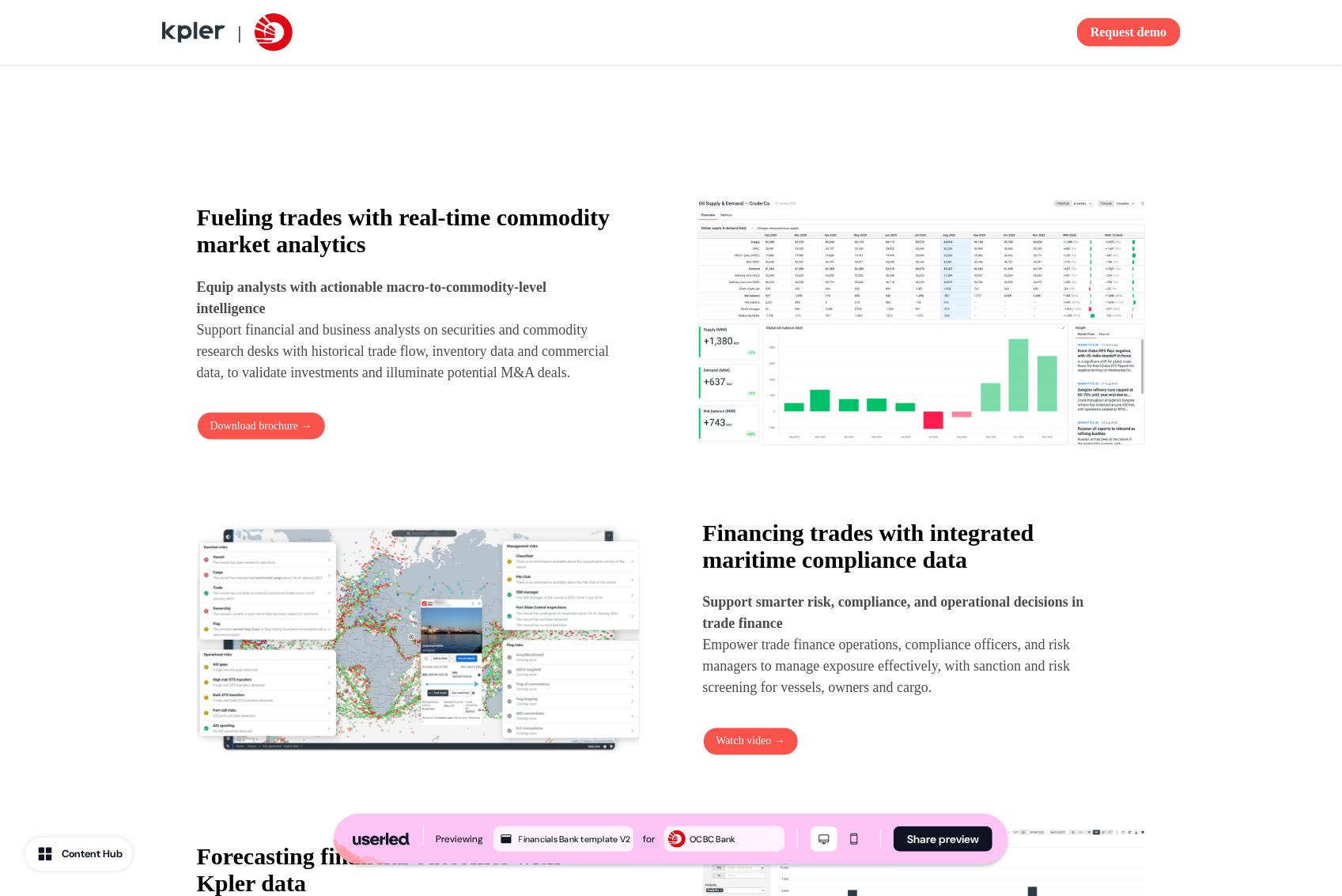
drag, startPoint x: 419, startPoint y: 373, endPoint x: 399, endPoint y: 332, distance: 45.6
click at [420, 373] on p "Equip analysts with actionable macro-to-commodity-level intelligence Support fi…" at bounding box center [408, 330] width 422 height 106
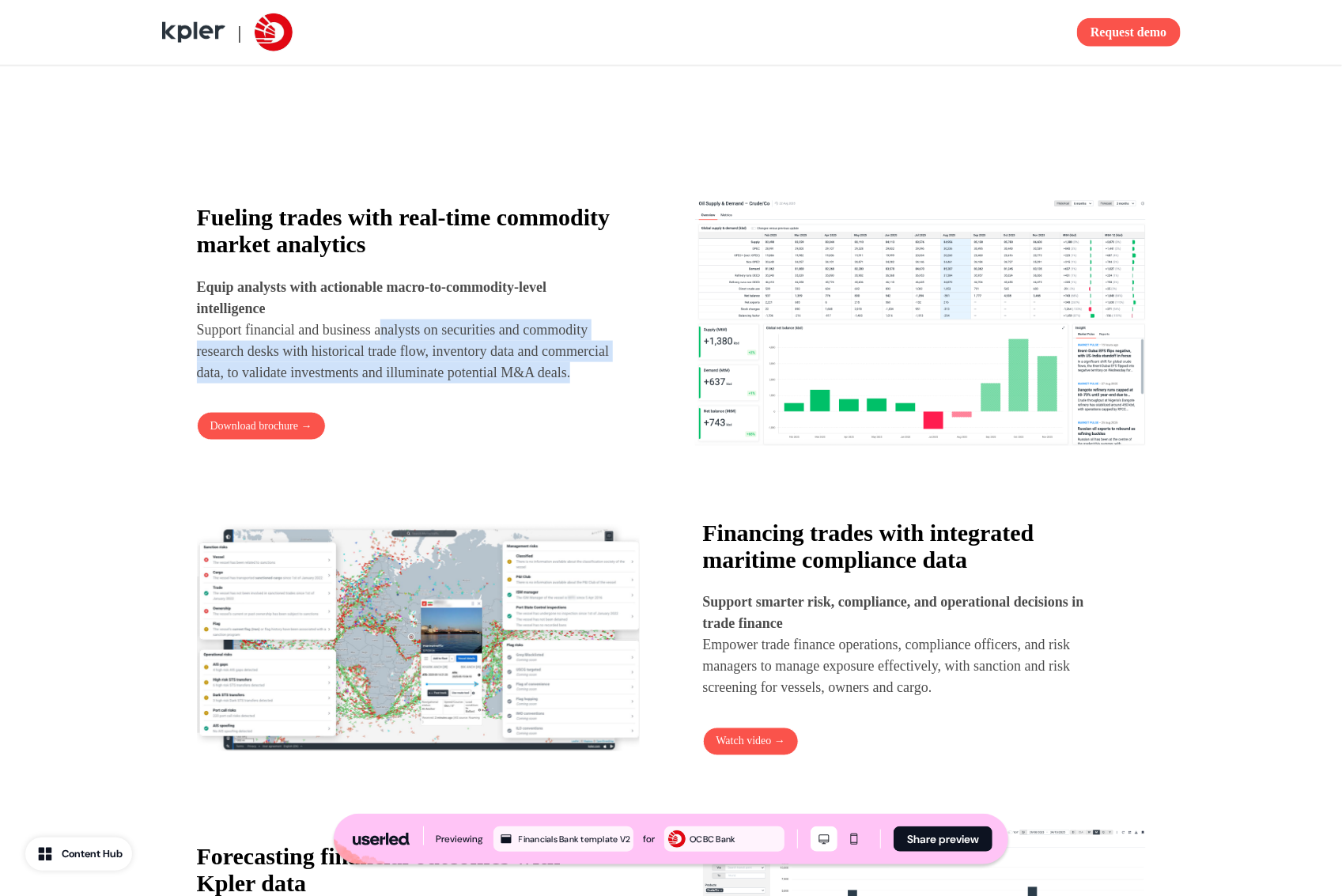
drag, startPoint x: 399, startPoint y: 332, endPoint x: 479, endPoint y: 400, distance: 105.0
click at [479, 383] on p "Equip analysts with actionable macro-to-commodity-level intelligence Support fi…" at bounding box center [408, 330] width 422 height 106
click at [481, 383] on p "Equip analysts with actionable macro-to-commodity-level intelligence Support fi…" at bounding box center [408, 330] width 422 height 106
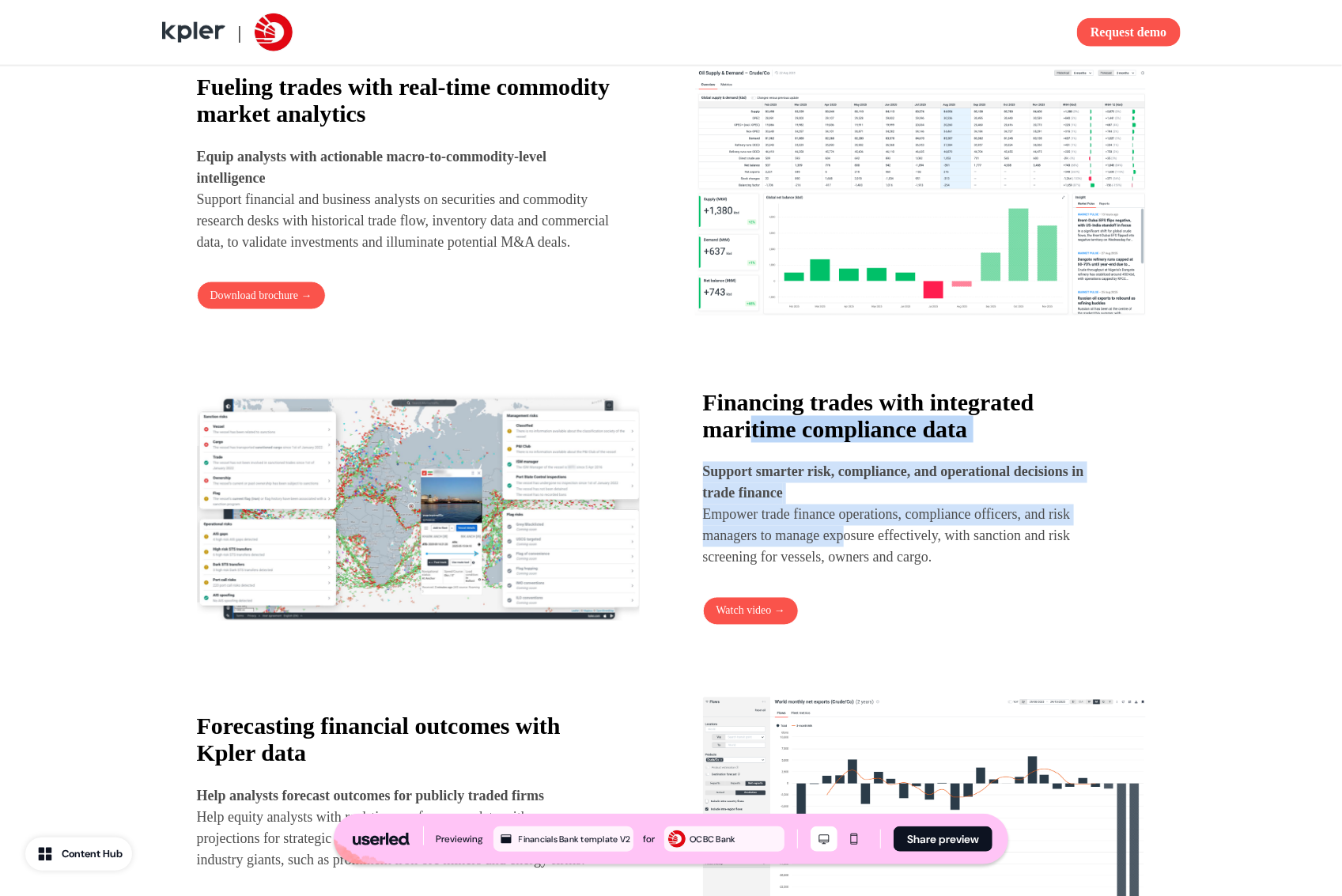
drag, startPoint x: 784, startPoint y: 466, endPoint x: 878, endPoint y: 548, distance: 124.7
click at [868, 540] on div "Financing trades with integrated maritime compliance data Support smarter risk,…" at bounding box center [911, 478] width 415 height 179
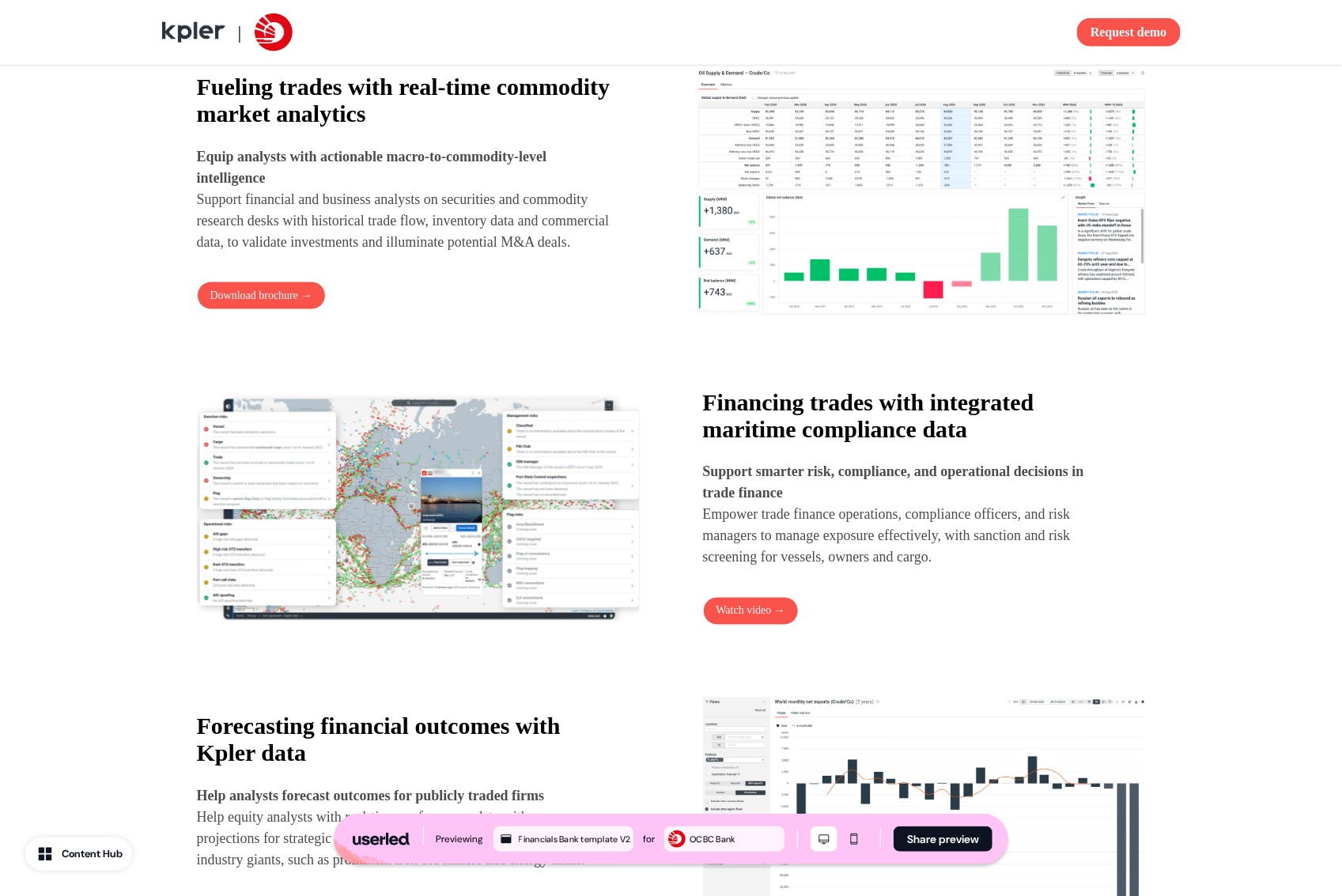
click at [879, 548] on p "Support smarter risk, compliance, and operational decisions in trade finance Em…" at bounding box center [911, 515] width 415 height 106
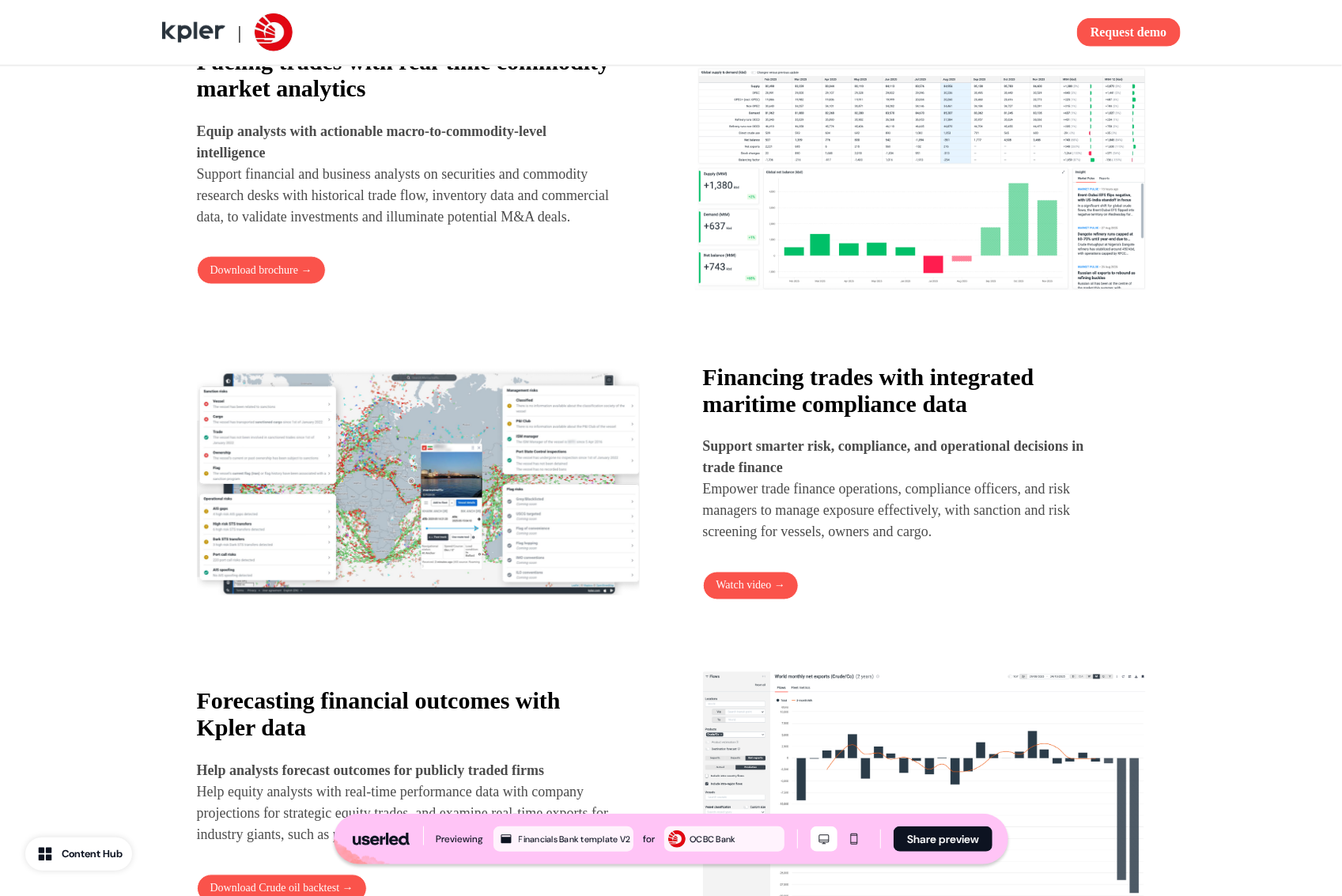
scroll to position [950, 0]
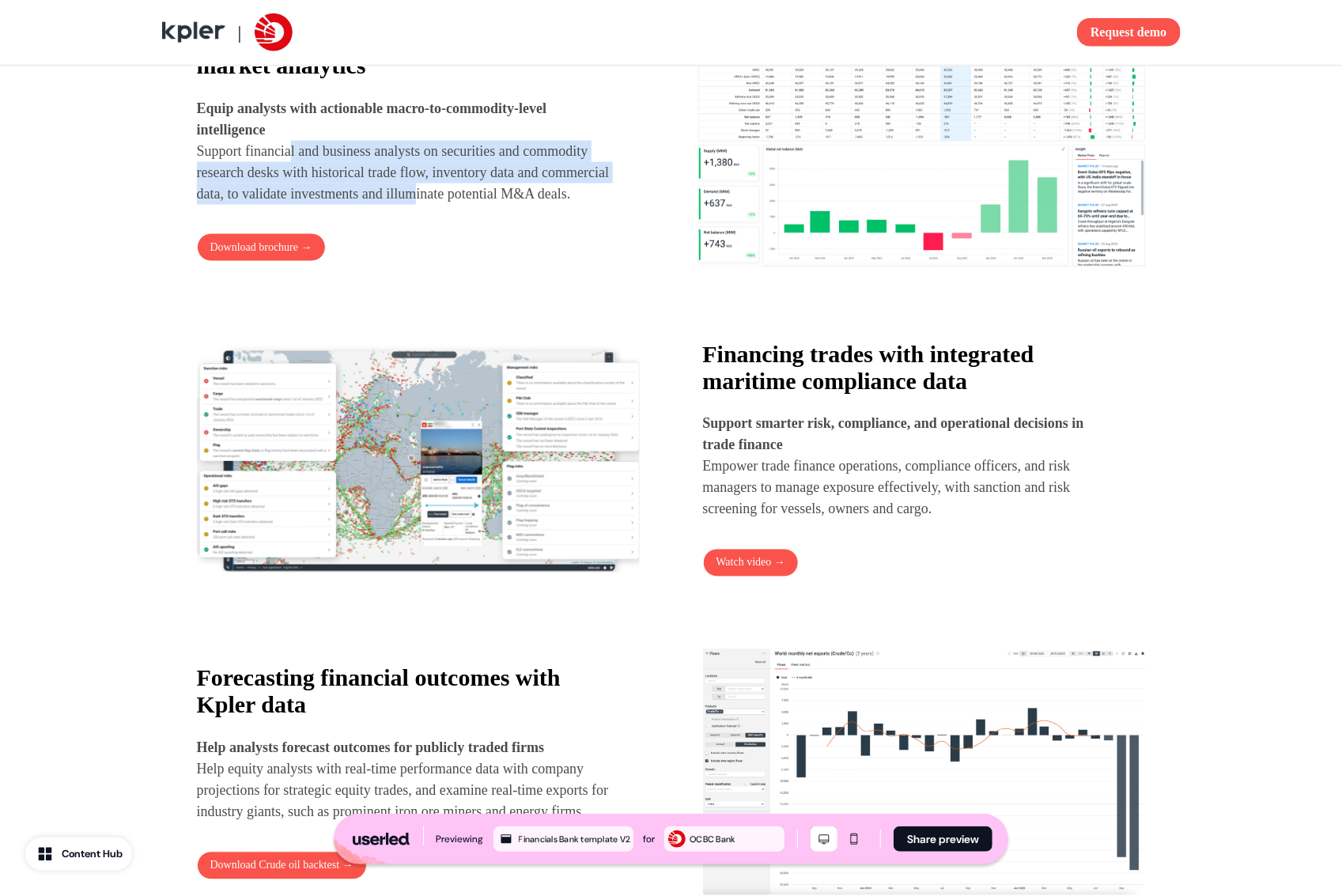
drag, startPoint x: 317, startPoint y: 148, endPoint x: 572, endPoint y: 191, distance: 258.6
click at [572, 191] on p "Equip analysts with actionable macro-to-commodity-level intelligence Support fi…" at bounding box center [408, 151] width 422 height 106
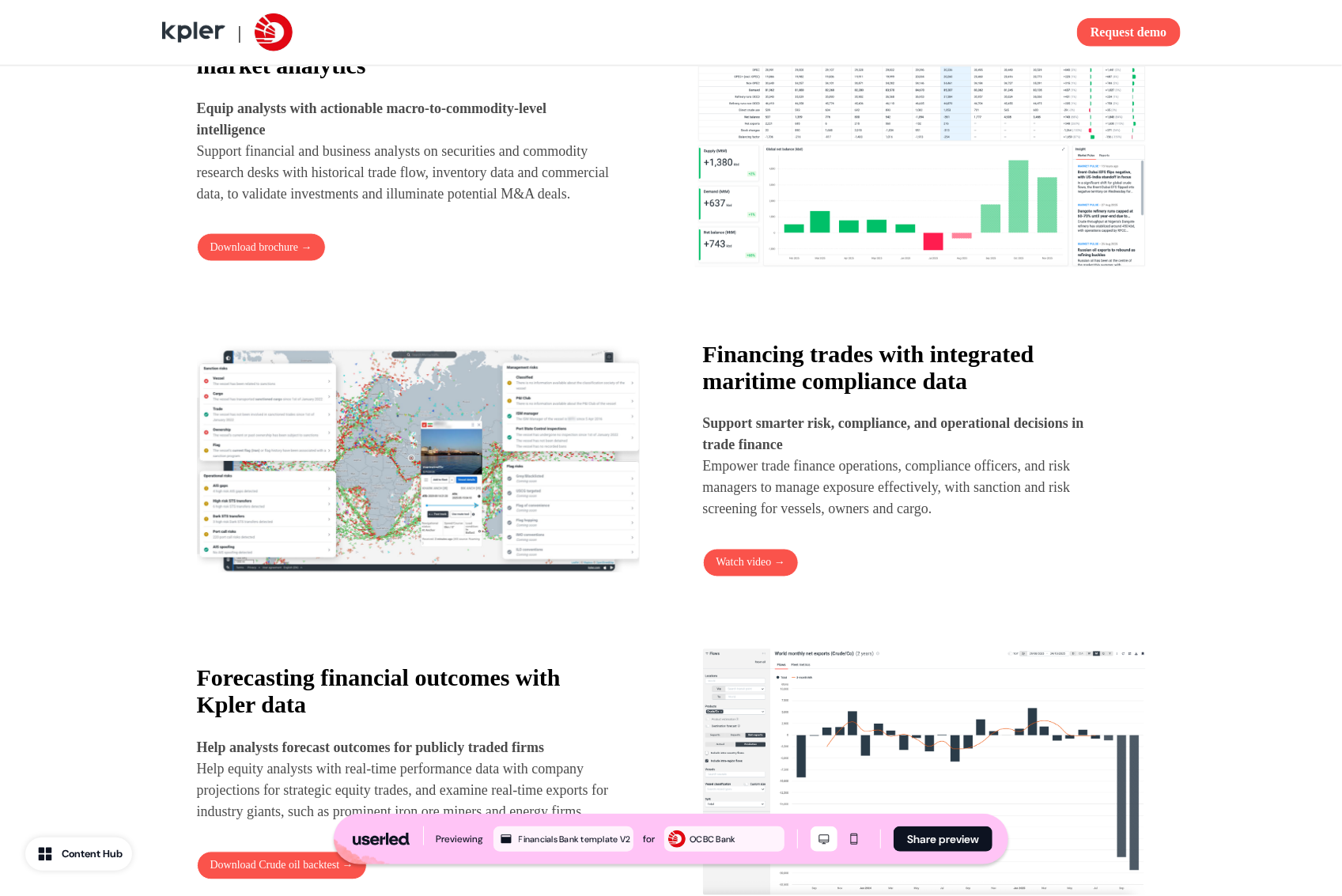
click at [575, 197] on p "Equip analysts with actionable macro-to-commodity-level intelligence Support fi…" at bounding box center [408, 151] width 422 height 106
drag, startPoint x: 492, startPoint y: 164, endPoint x: 651, endPoint y: 224, distance: 169.9
click at [601, 205] on p "Equip analysts with actionable macro-to-commodity-level intelligence Support fi…" at bounding box center [408, 151] width 422 height 106
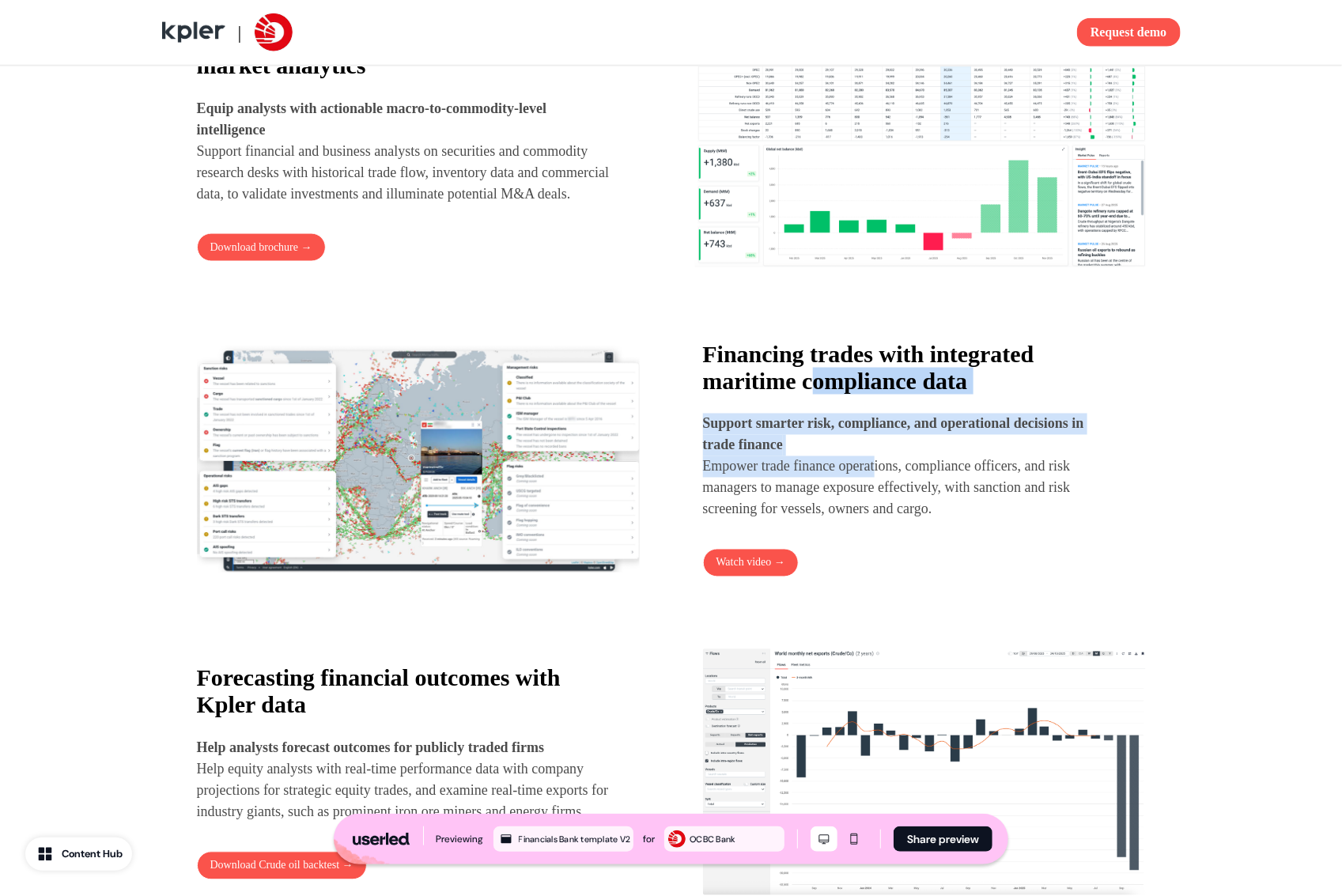
drag, startPoint x: 827, startPoint y: 394, endPoint x: 901, endPoint y: 493, distance: 123.6
click at [897, 489] on div "Financing trades with integrated maritime compliance data Support smarter risk,…" at bounding box center [911, 430] width 415 height 179
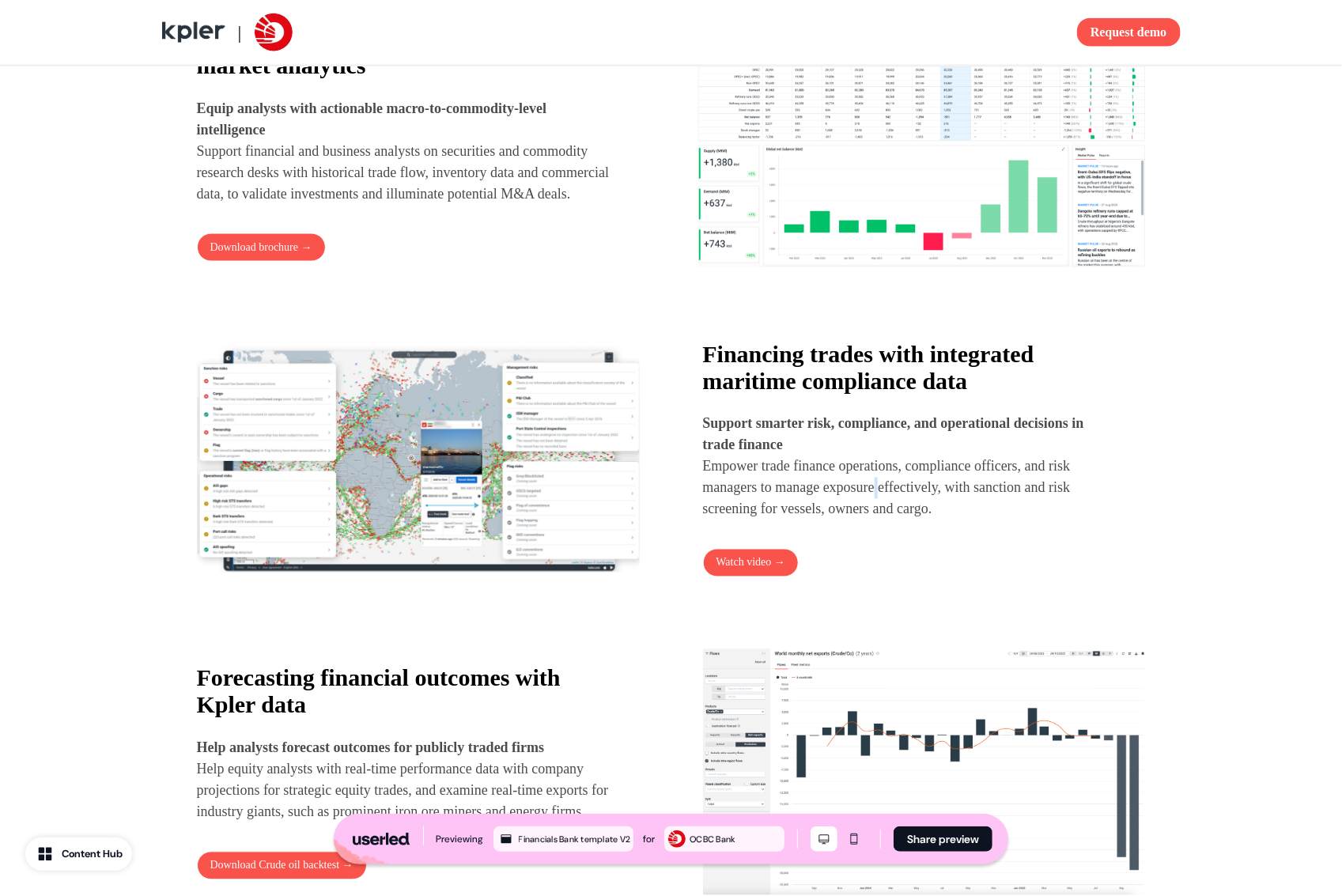
click at [902, 494] on p "Support smarter risk, compliance, and operational decisions in trade finance Em…" at bounding box center [911, 467] width 415 height 106
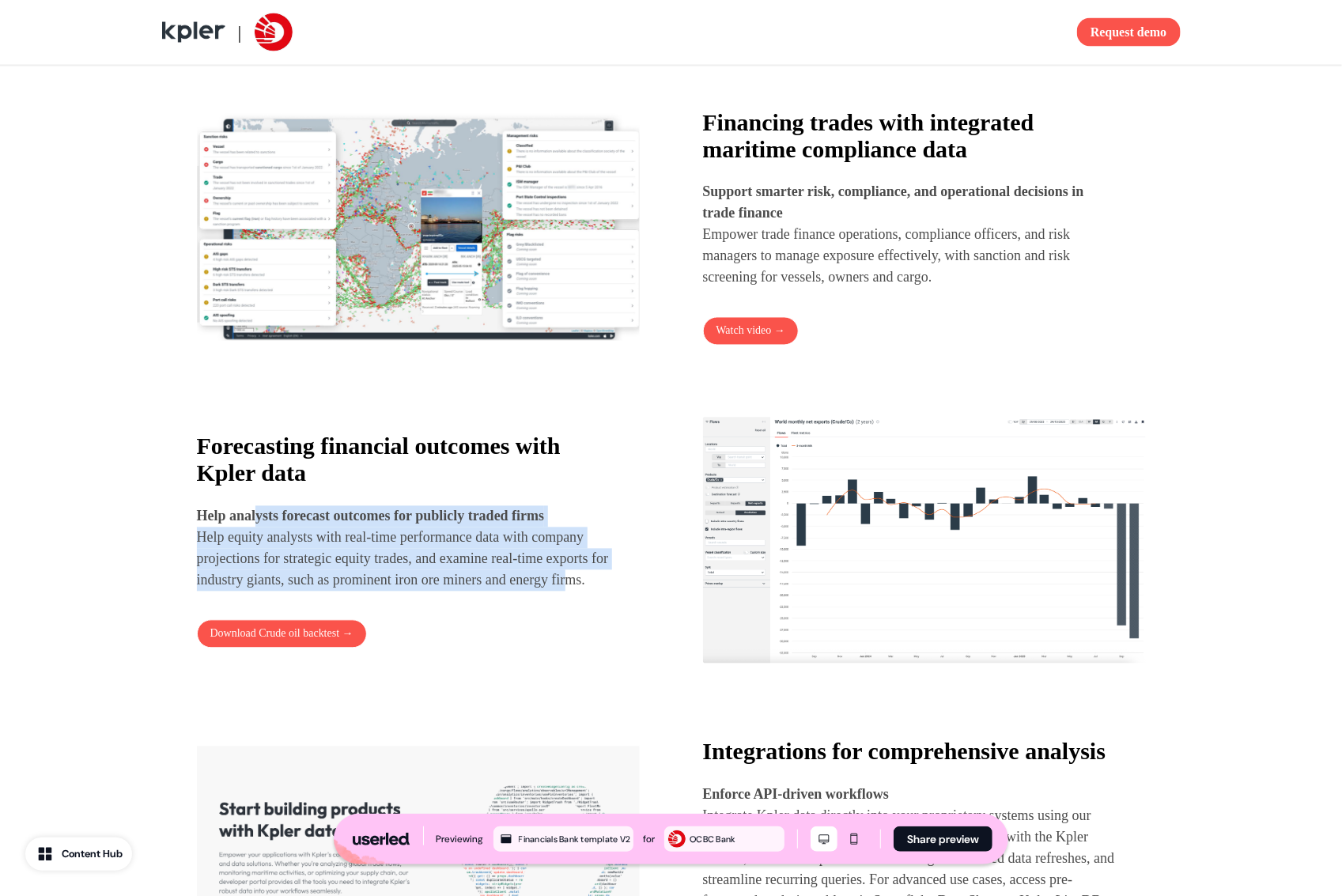
drag, startPoint x: 324, startPoint y: 589, endPoint x: 382, endPoint y: 611, distance: 62.0
click at [345, 591] on p "Help analysts forecast outcomes for publicly traded firms Help equity analysts …" at bounding box center [404, 548] width 415 height 86
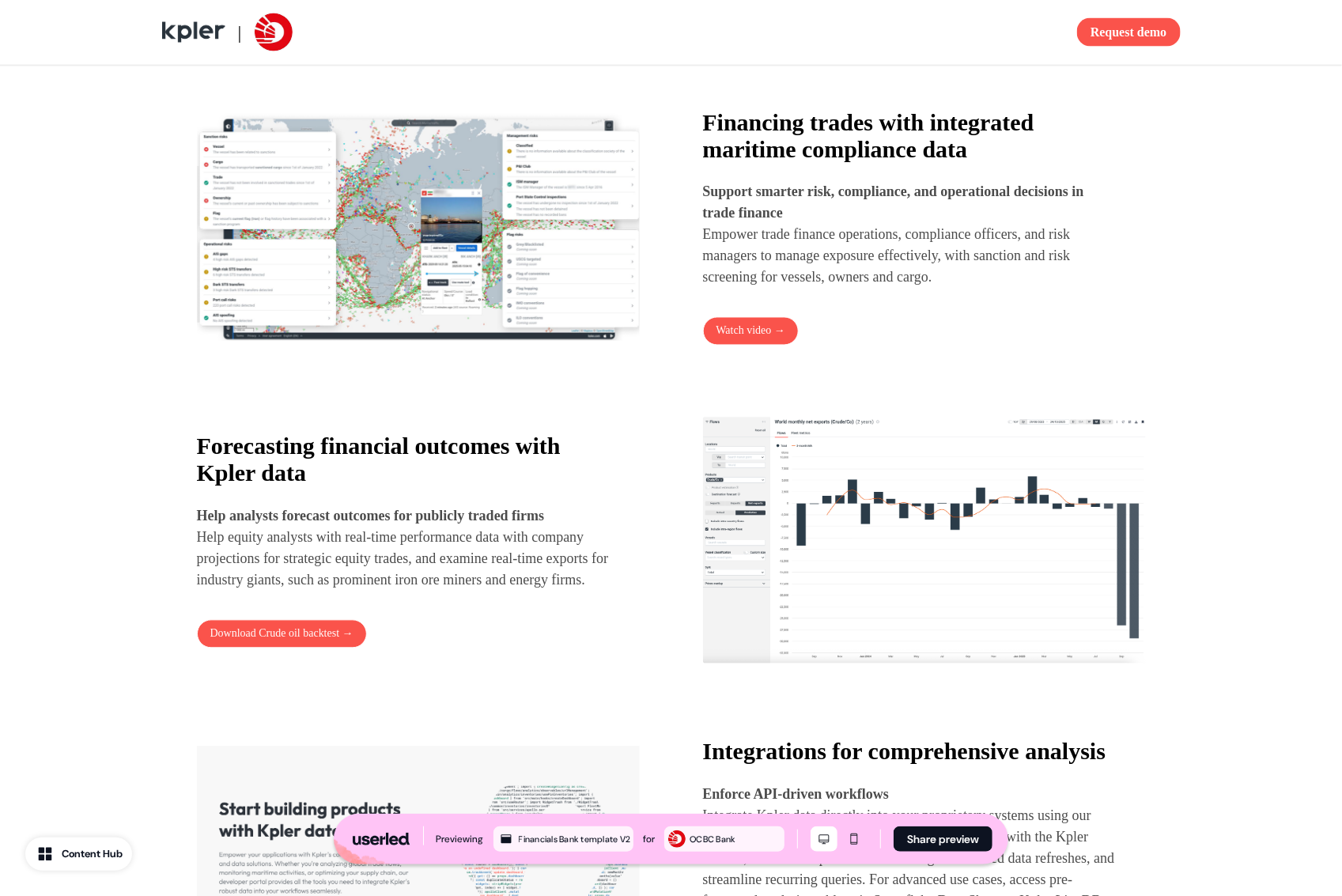
drag, startPoint x: 382, startPoint y: 611, endPoint x: 438, endPoint y: 558, distance: 77.1
click at [385, 591] on p "Help analysts forecast outcomes for publicly traded firms Help equity analysts …" at bounding box center [404, 548] width 415 height 86
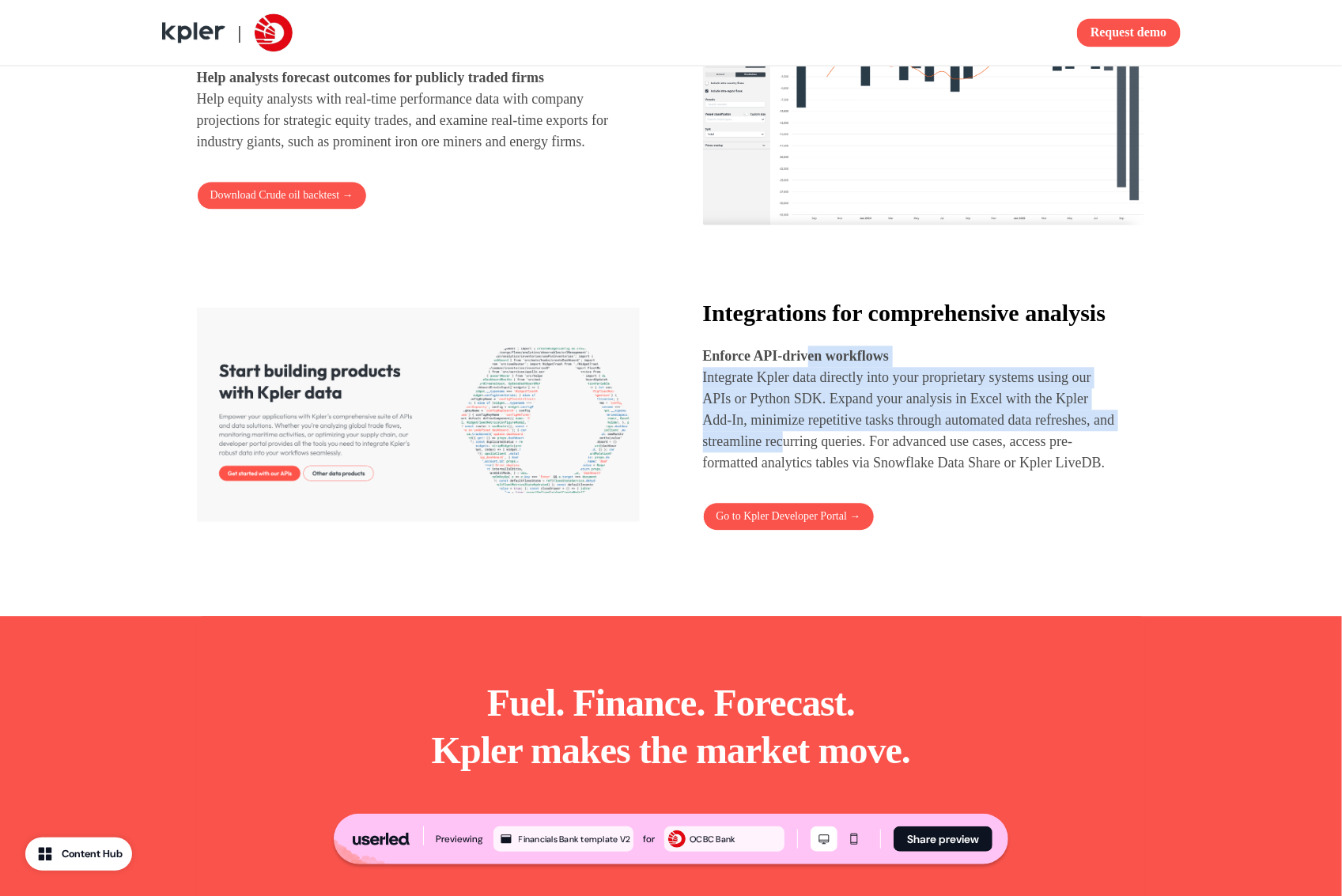
drag, startPoint x: 875, startPoint y: 475, endPoint x: 895, endPoint y: 485, distance: 22.4
click at [895, 473] on p "Enforce API-driven workflows Integrate Kpler data directly into your proprietar…" at bounding box center [911, 409] width 415 height 128
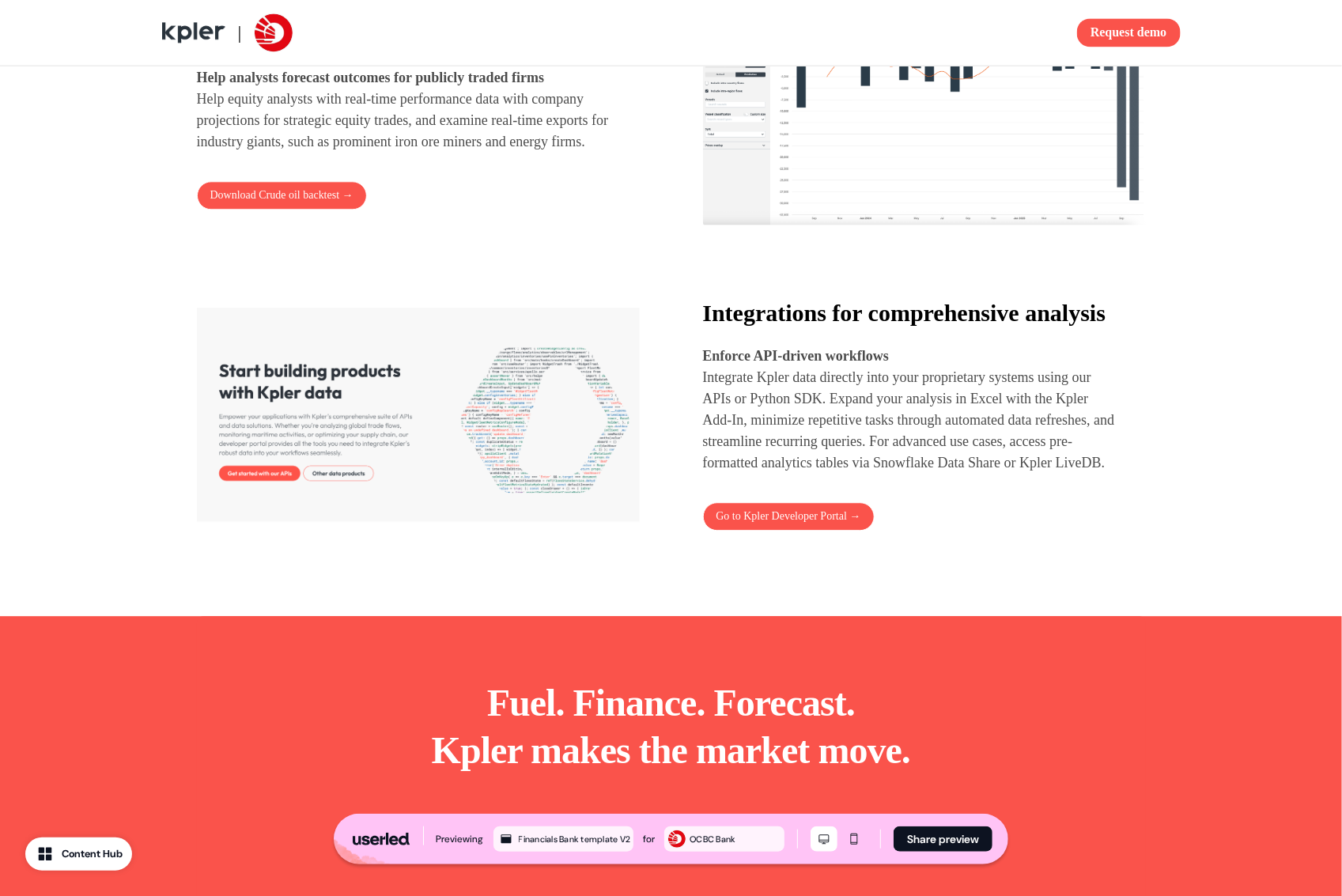
drag, startPoint x: 936, startPoint y: 498, endPoint x: 925, endPoint y: 468, distance: 32.0
click at [936, 473] on p "Integrate Kpler data directly into your proprietary systems using our APIs or P…" at bounding box center [911, 420] width 415 height 106
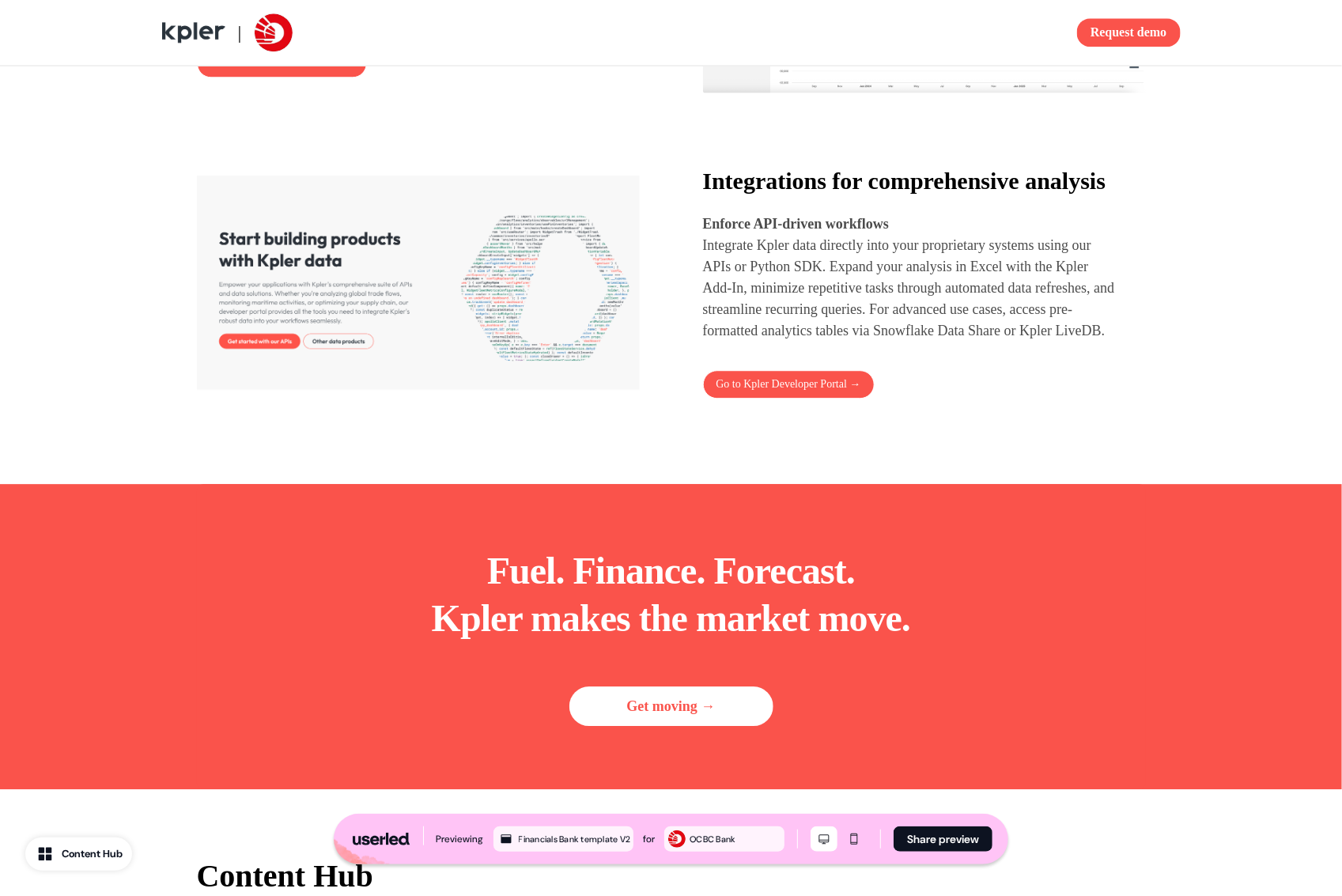
scroll to position [1896, 0]
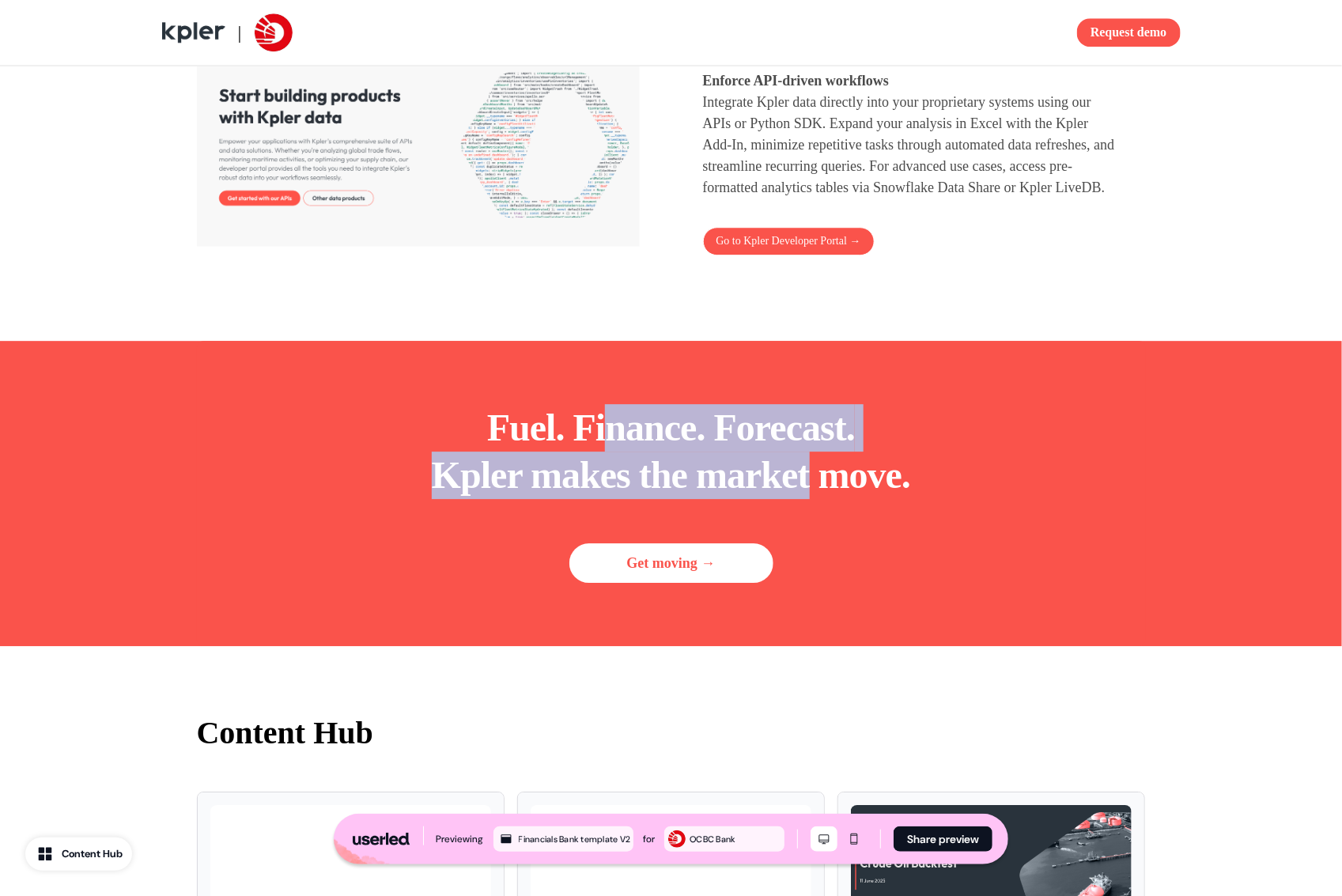
drag, startPoint x: 588, startPoint y: 475, endPoint x: 835, endPoint y: 530, distance: 253.0
click at [823, 498] on p "Fuel. Finance. Forecast. Kpler makes the market move." at bounding box center [671, 451] width 479 height 95
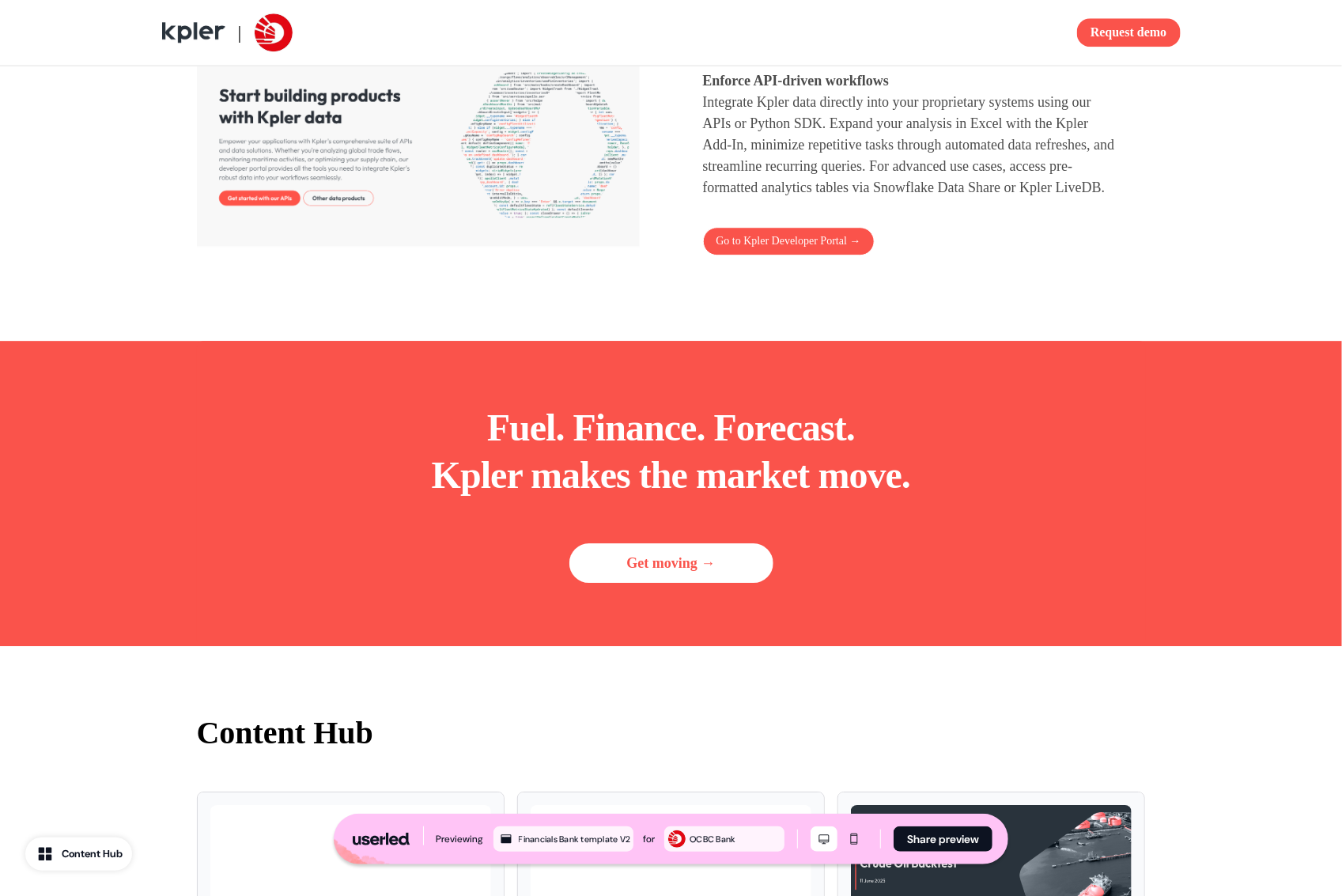
click at [835, 498] on p "Fuel. Finance. Forecast. Kpler makes the market move." at bounding box center [671, 451] width 479 height 95
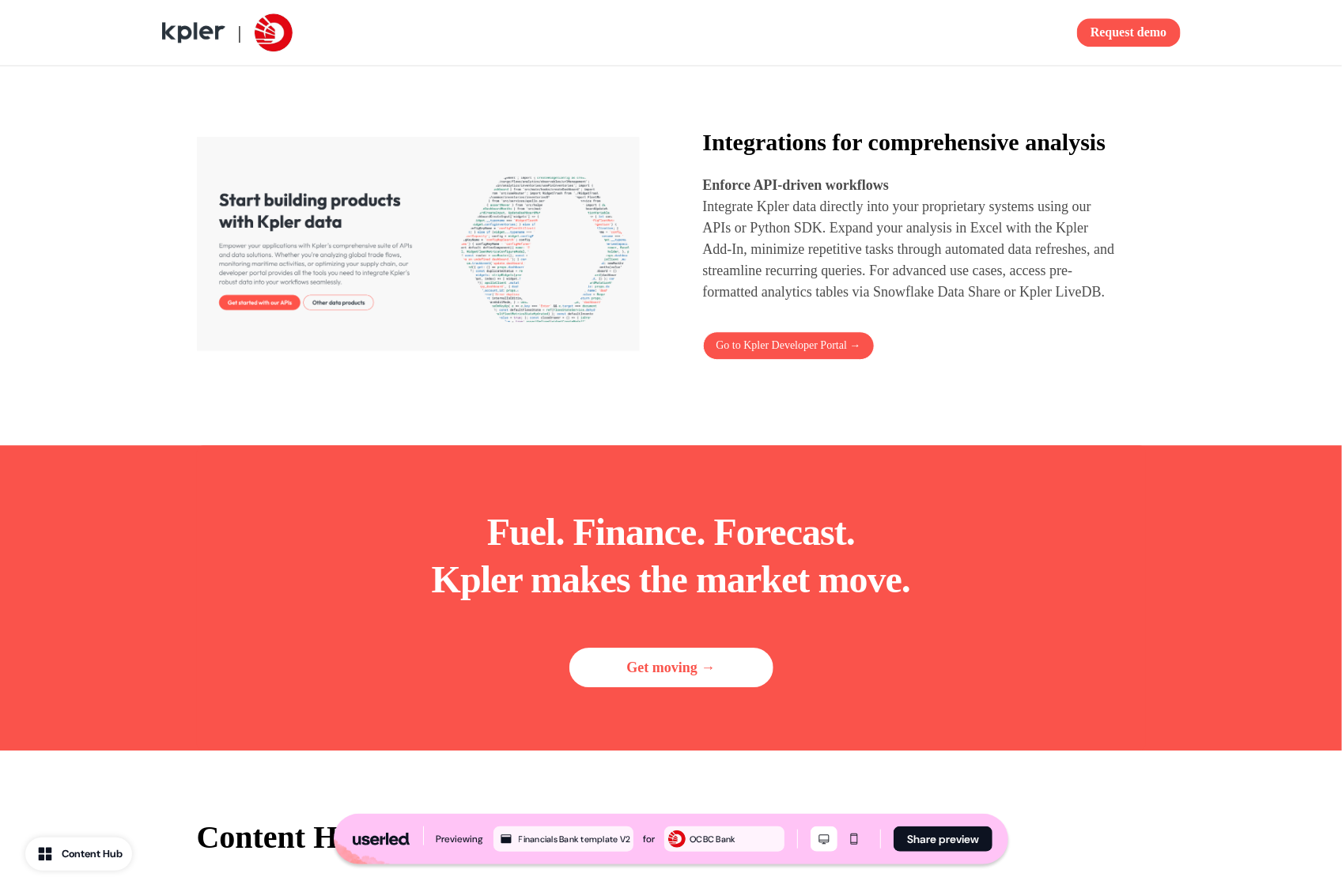
scroll to position [1587, 0]
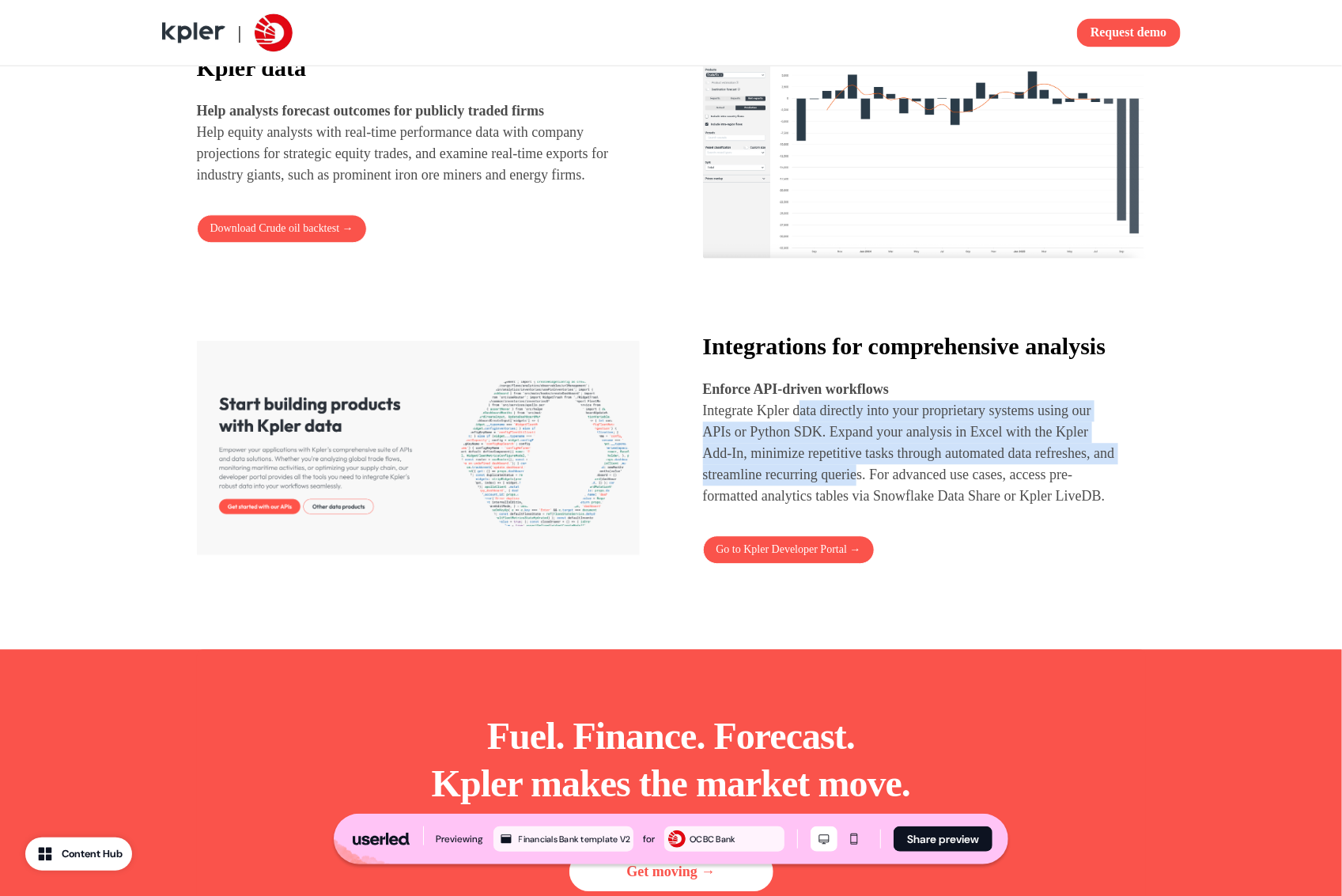
drag, startPoint x: 809, startPoint y: 431, endPoint x: 978, endPoint y: 510, distance: 186.6
click at [966, 502] on p "Integrate Kpler data directly into your proprietary systems using our APIs or P…" at bounding box center [911, 453] width 415 height 106
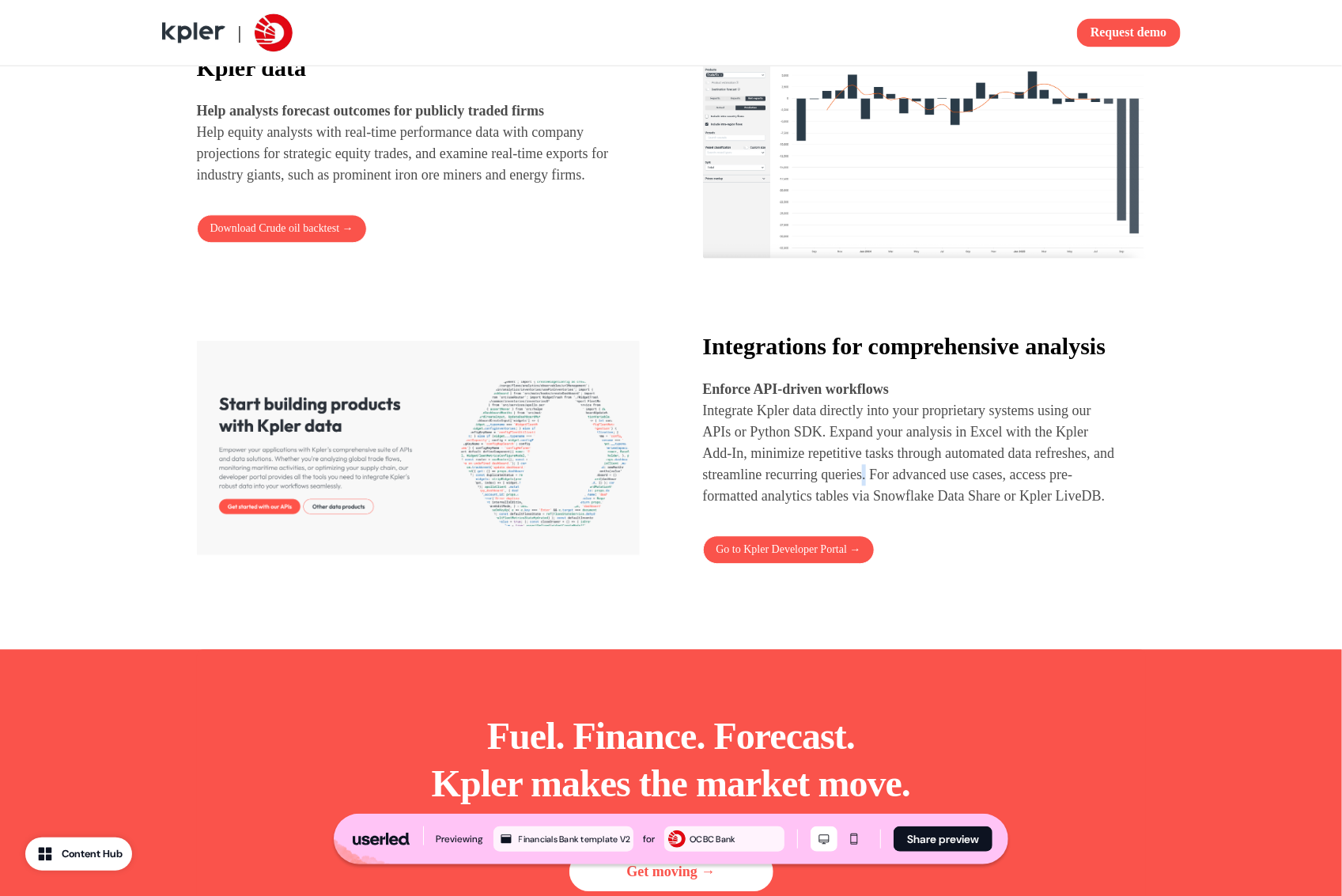
click at [978, 507] on p "Integrate Kpler data directly into your proprietary systems using our APIs or P…" at bounding box center [911, 453] width 415 height 106
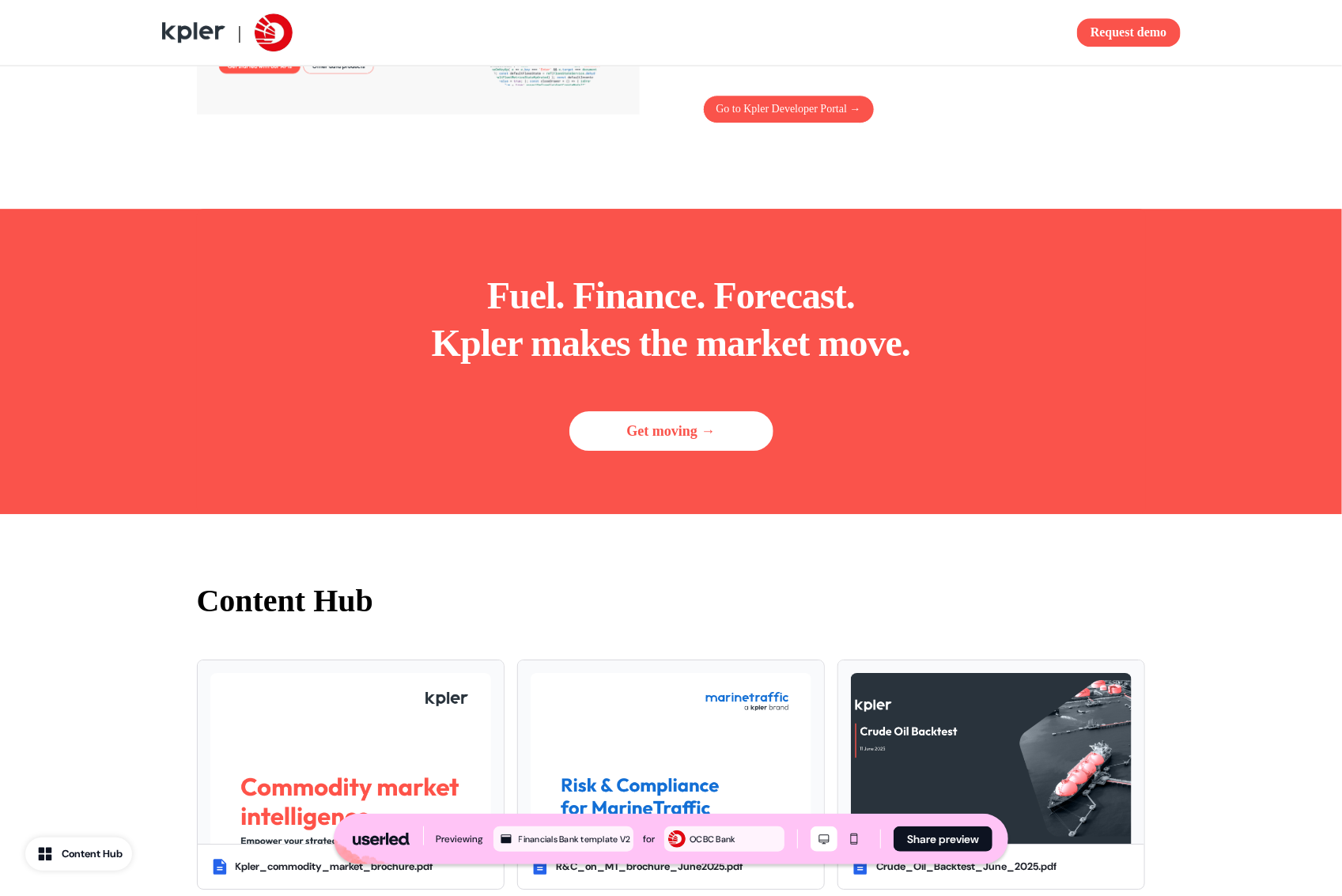
scroll to position [1800, 0]
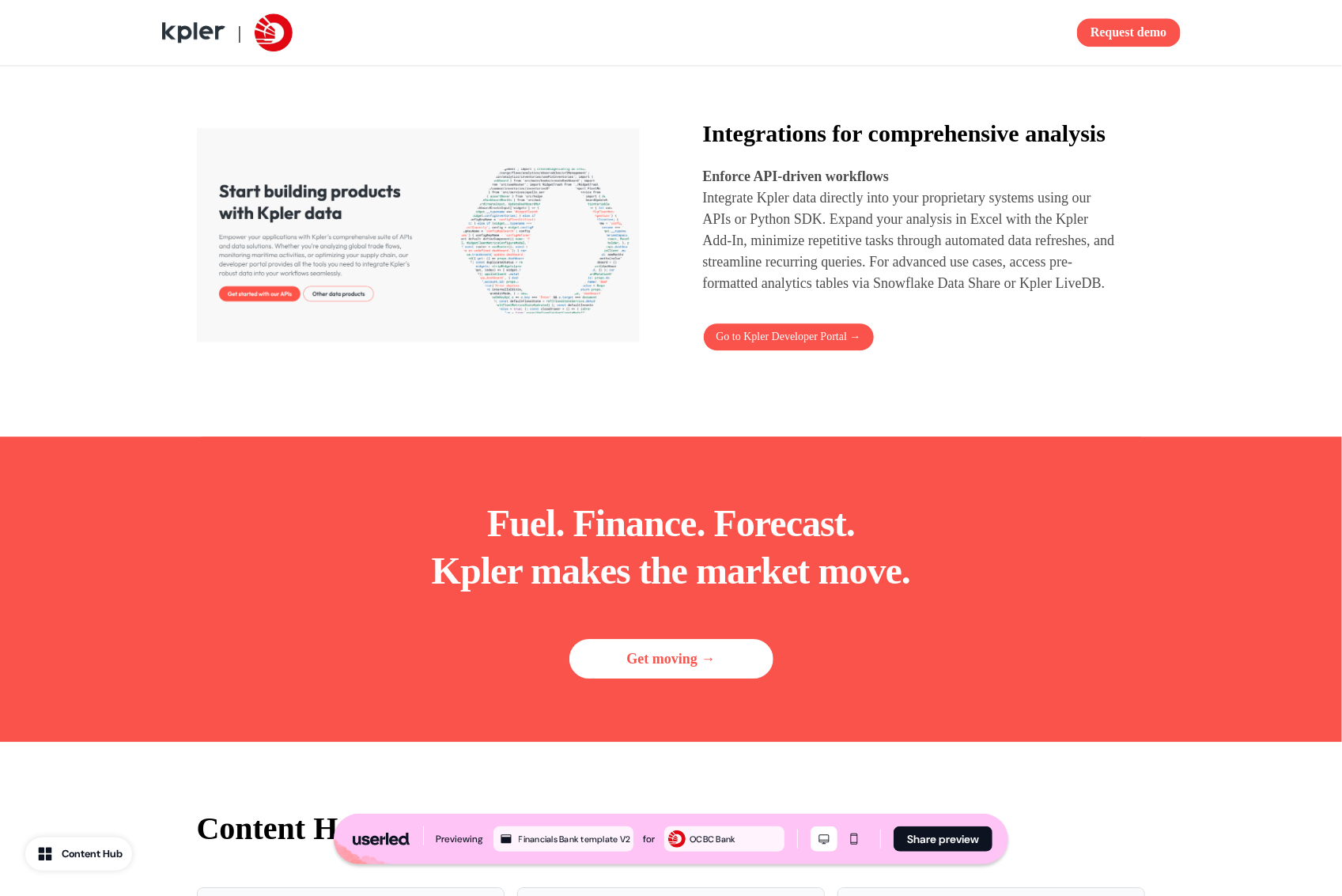
click at [446, 117] on div "Integrations for comprehensive analysis Enforce API-driven workflows Integrate …" at bounding box center [671, 235] width 949 height 251
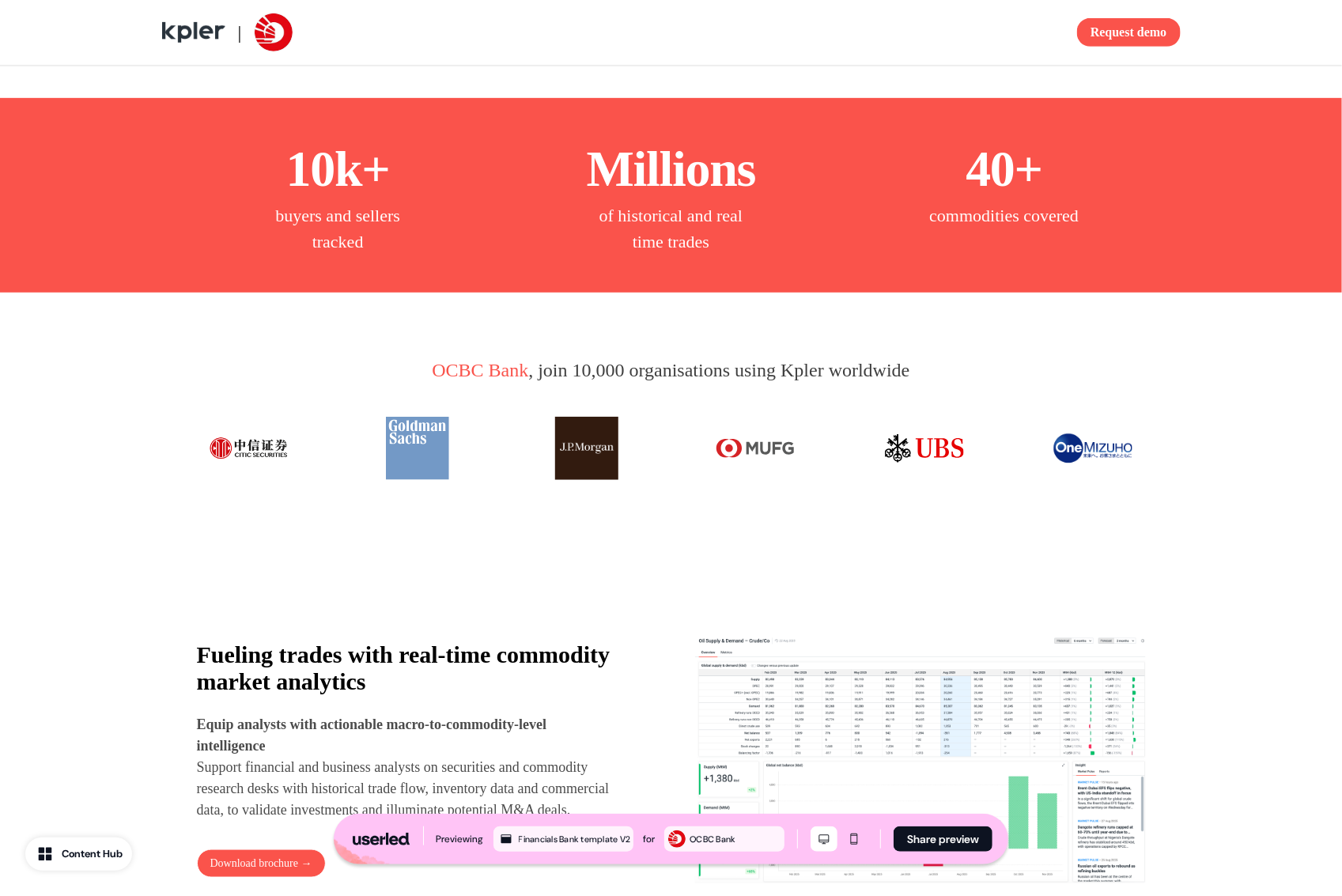
scroll to position [0, 0]
